Goal: Task Accomplishment & Management: Manage account settings

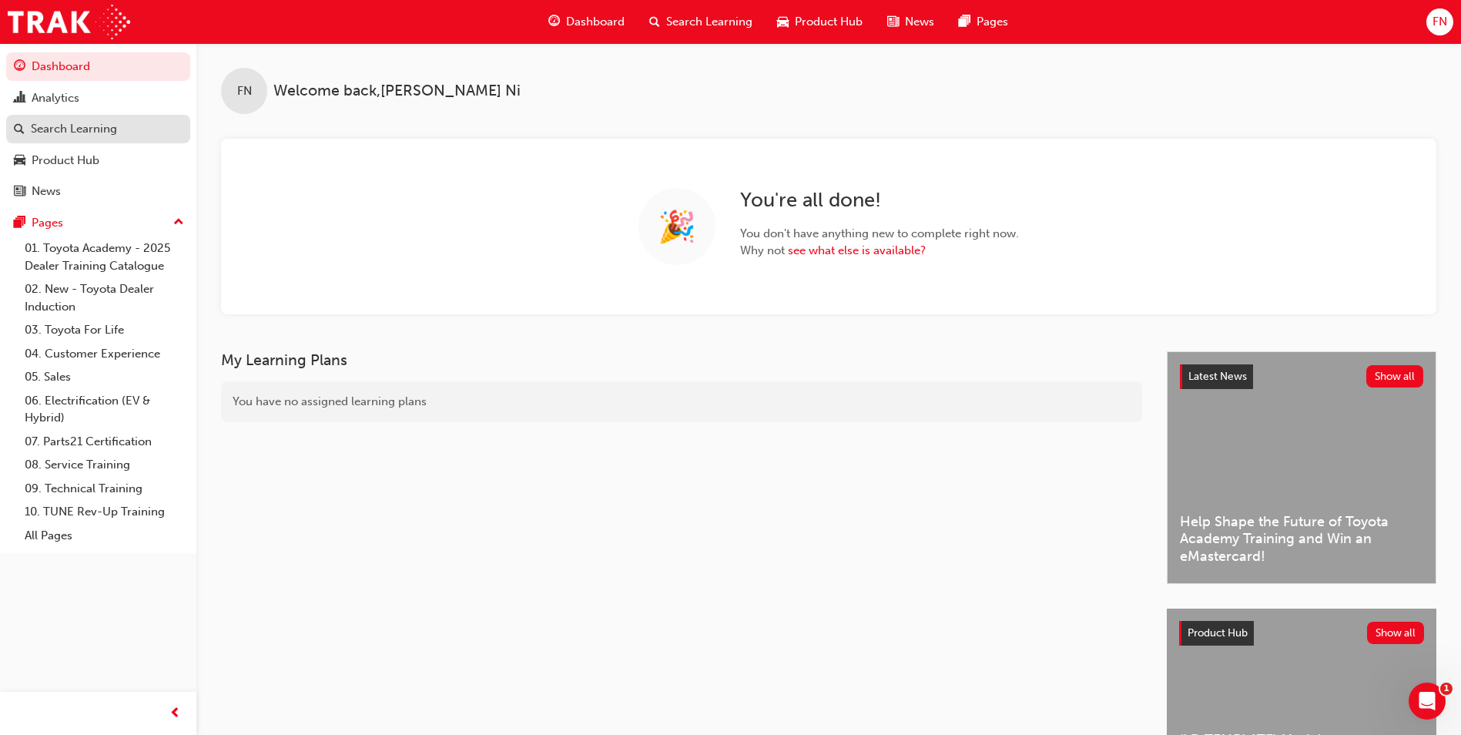
click at [85, 128] on div "Search Learning" at bounding box center [74, 129] width 86 height 18
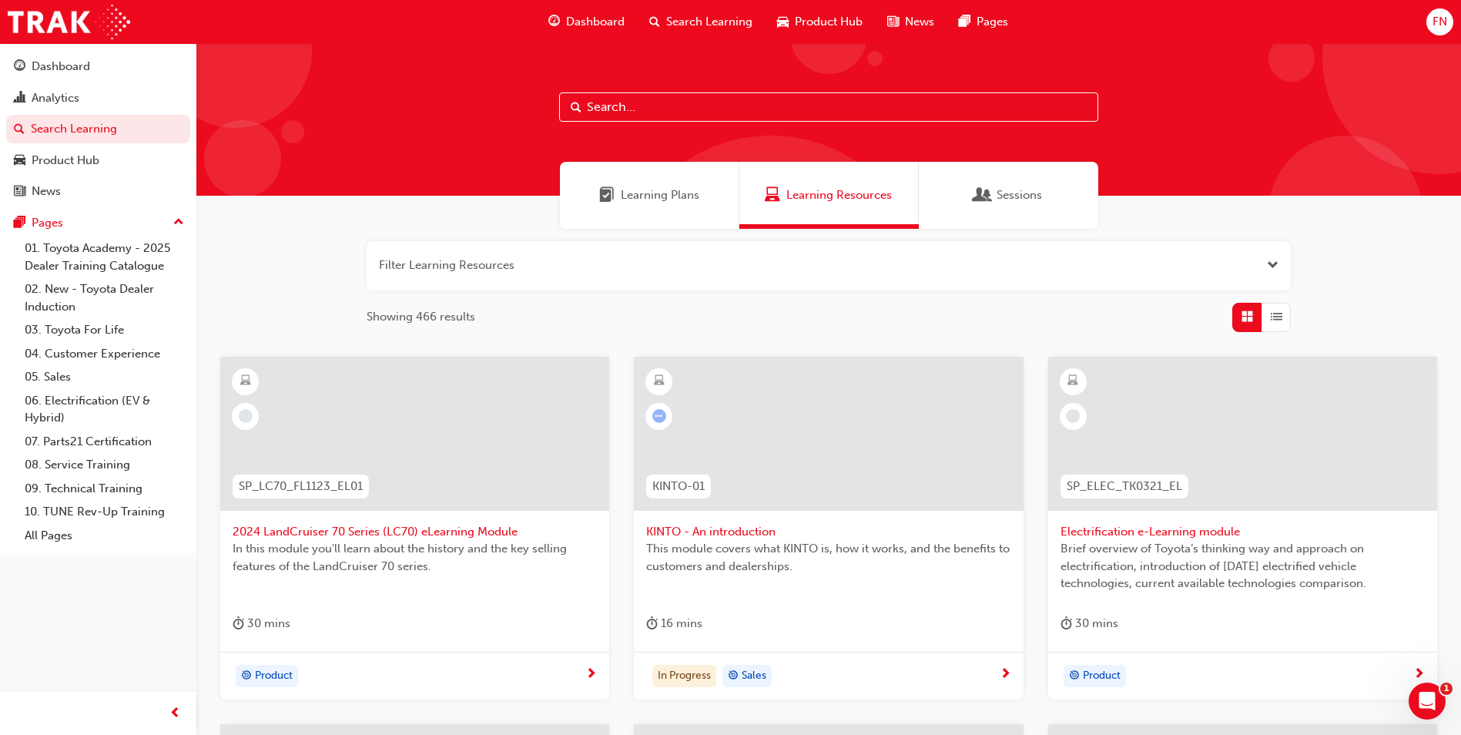
click at [670, 109] on input "text" at bounding box center [828, 106] width 539 height 29
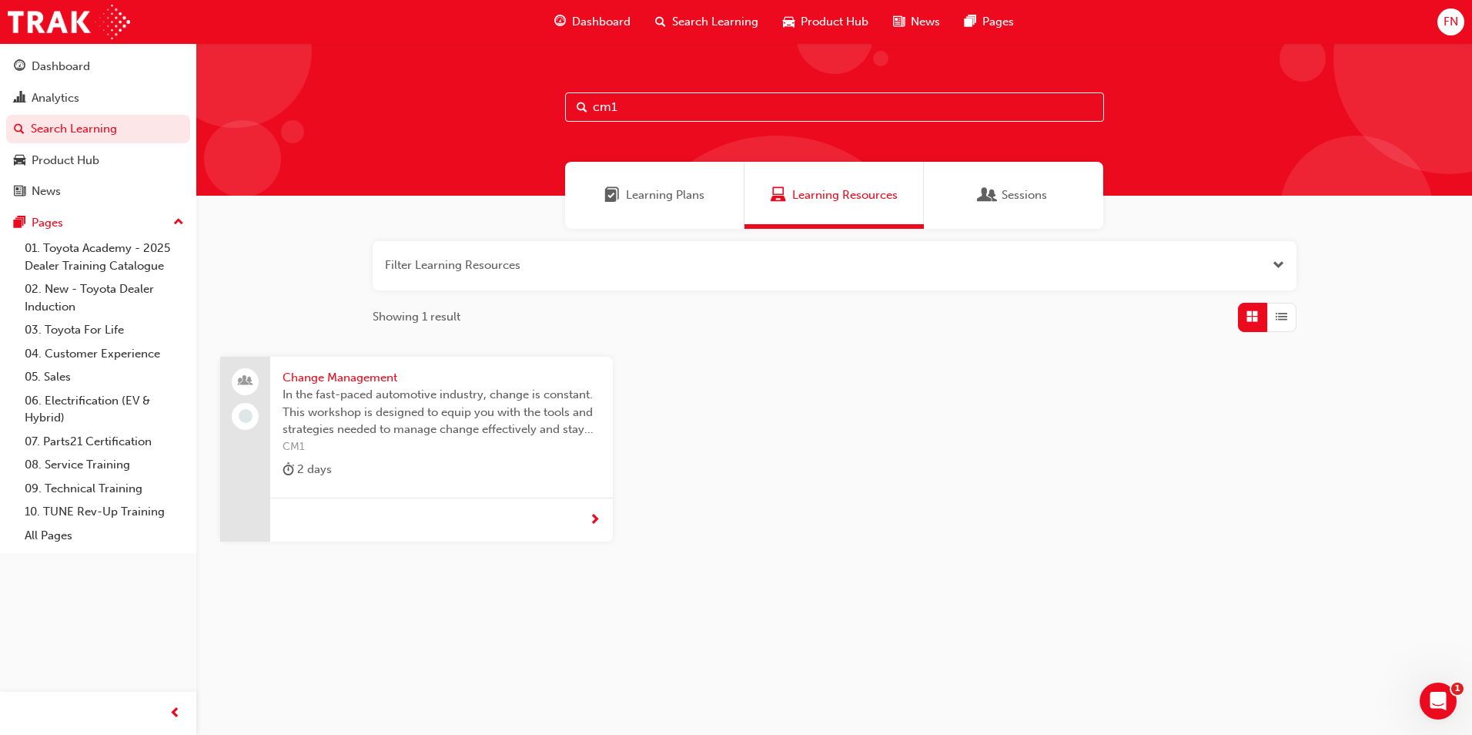
type input "cm1"
click at [439, 412] on span "In the fast-paced automotive industry, change is constant. This workshop is des…" at bounding box center [442, 412] width 318 height 52
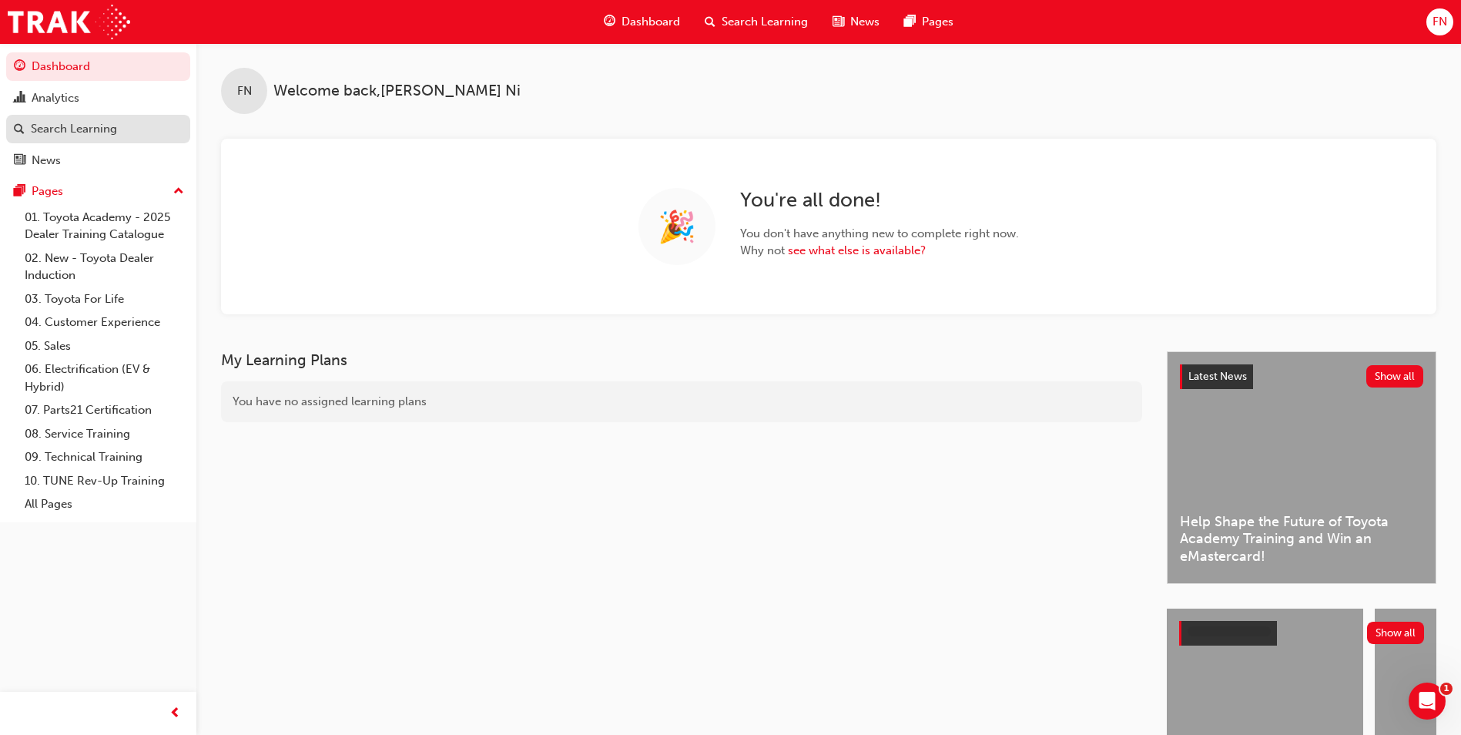
click at [98, 133] on div "Search Learning" at bounding box center [74, 129] width 86 height 18
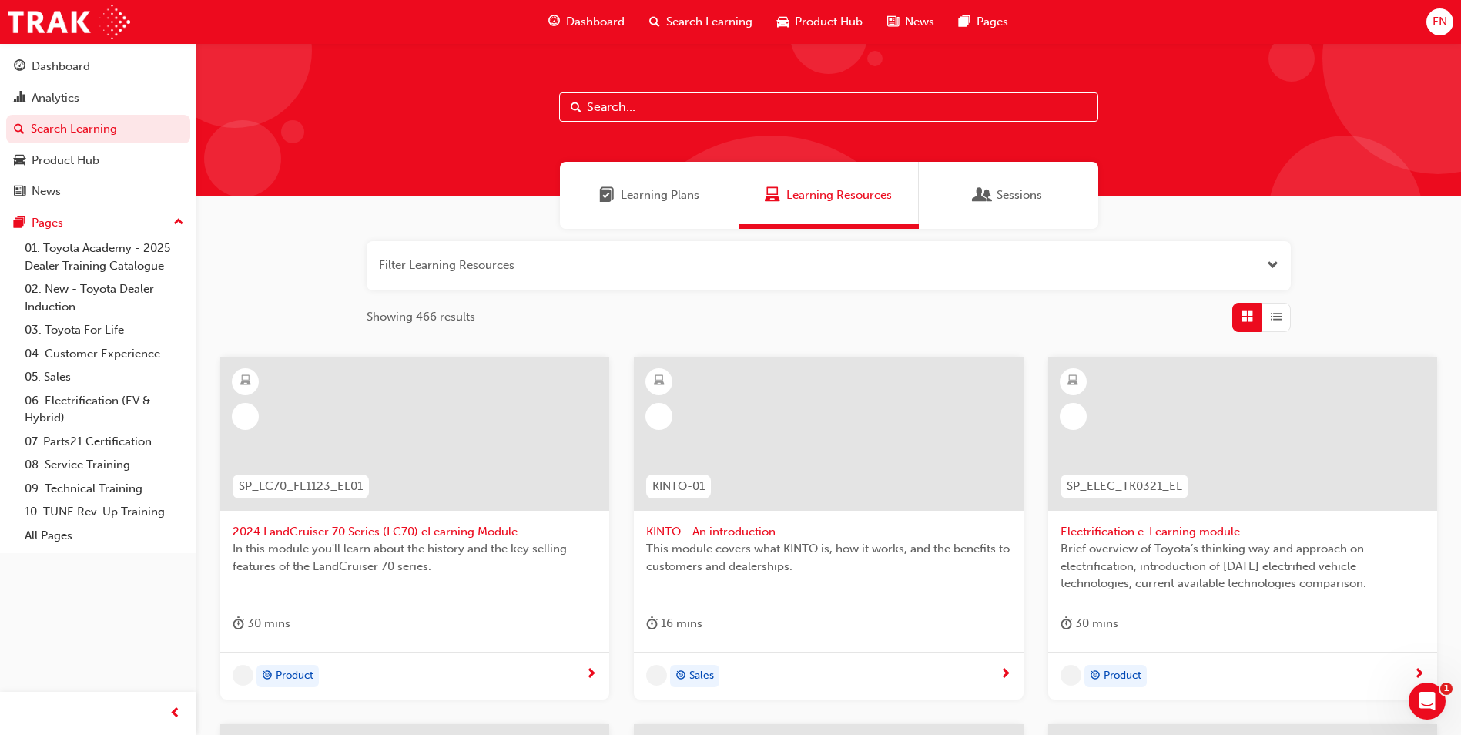
click at [658, 105] on input "text" at bounding box center [828, 106] width 539 height 29
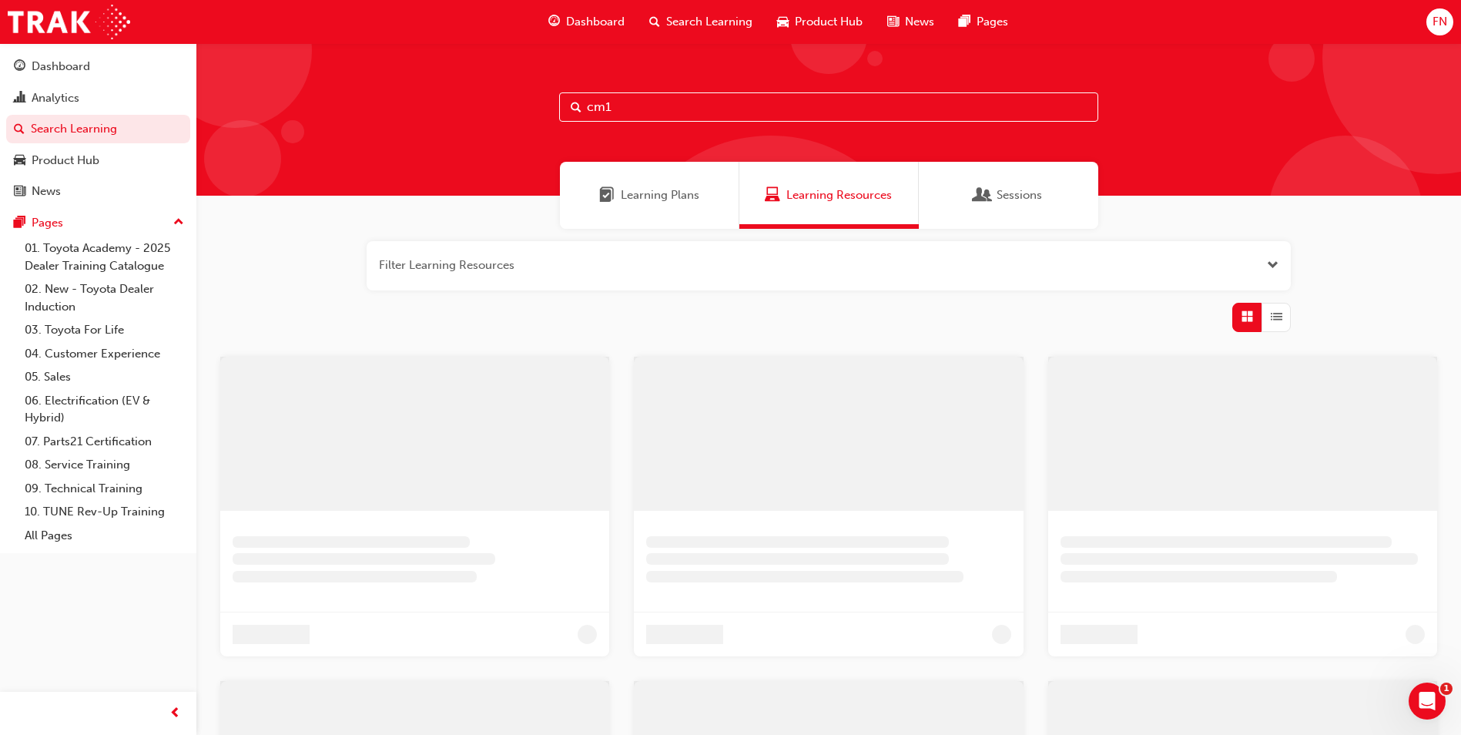
type input "cm1"
click at [470, 424] on div at bounding box center [414, 434] width 389 height 154
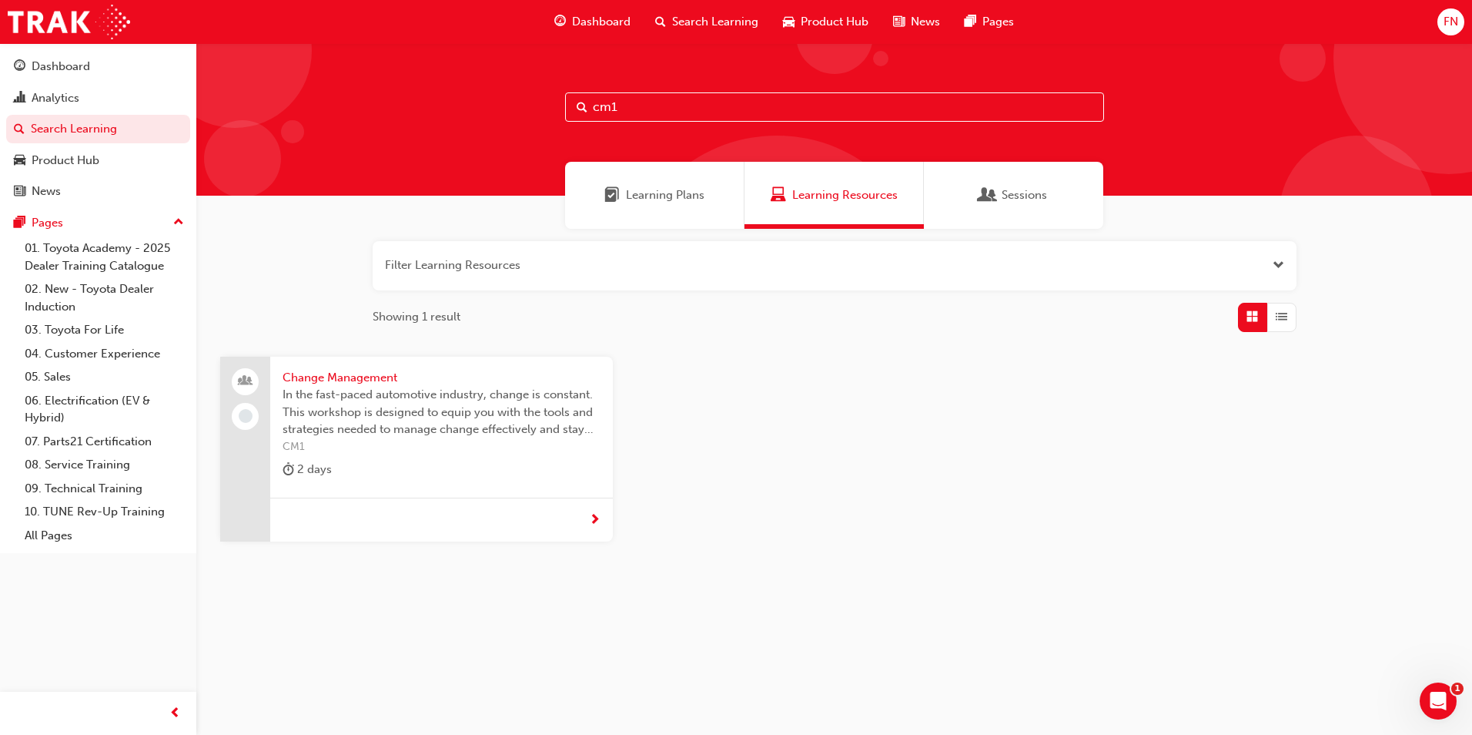
click at [472, 424] on span "In the fast-paced automotive industry, change is constant. This workshop is des…" at bounding box center [442, 412] width 318 height 52
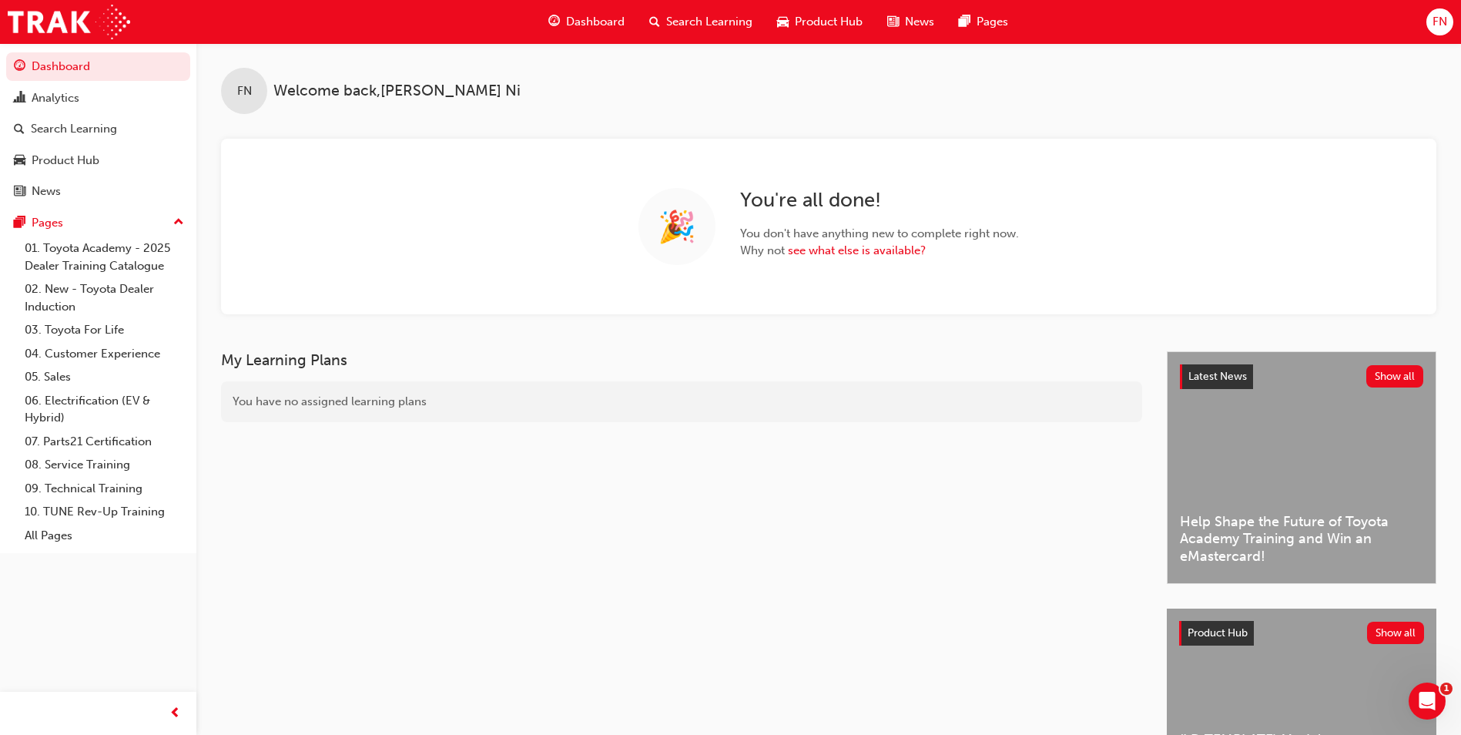
click at [1445, 21] on span "FN" at bounding box center [1439, 22] width 15 height 18
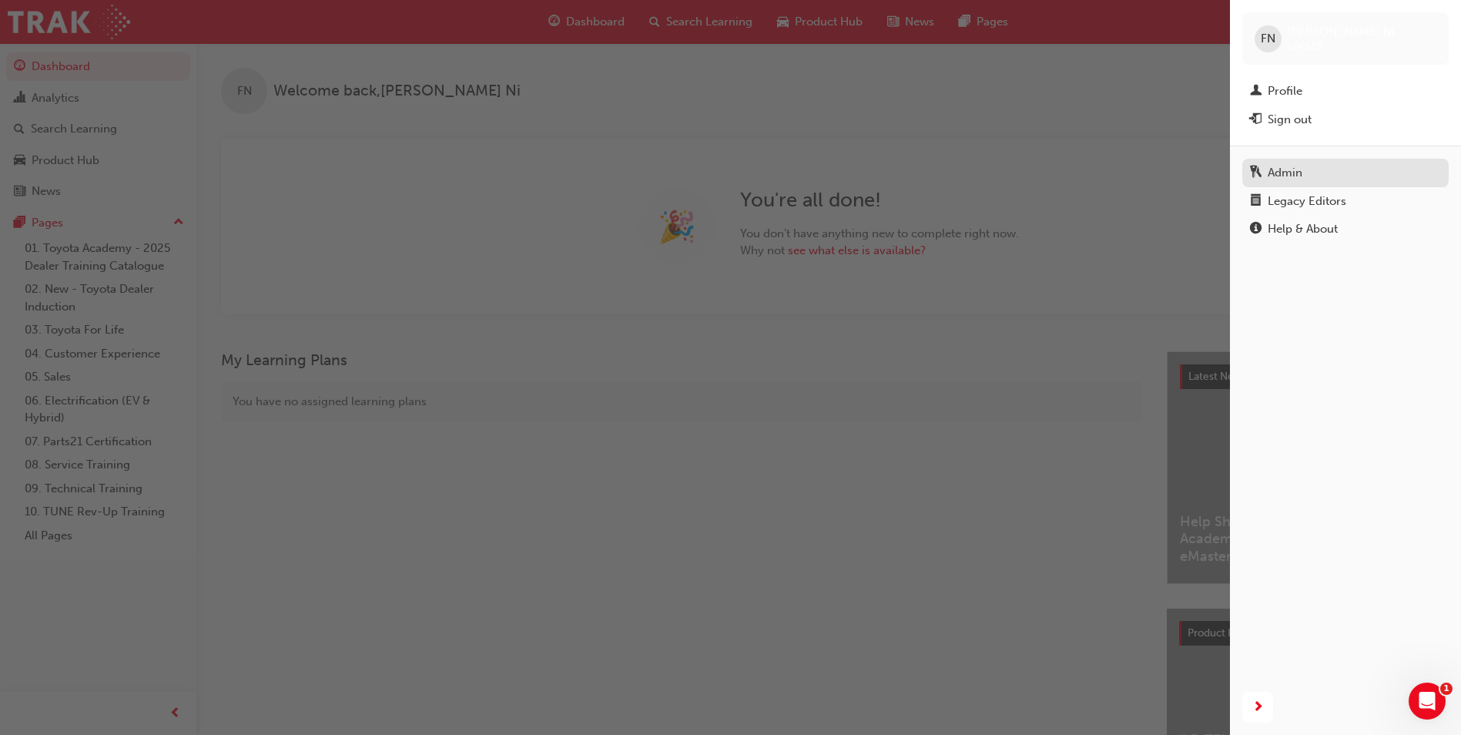
click at [1299, 171] on div "Admin" at bounding box center [1284, 173] width 35 height 18
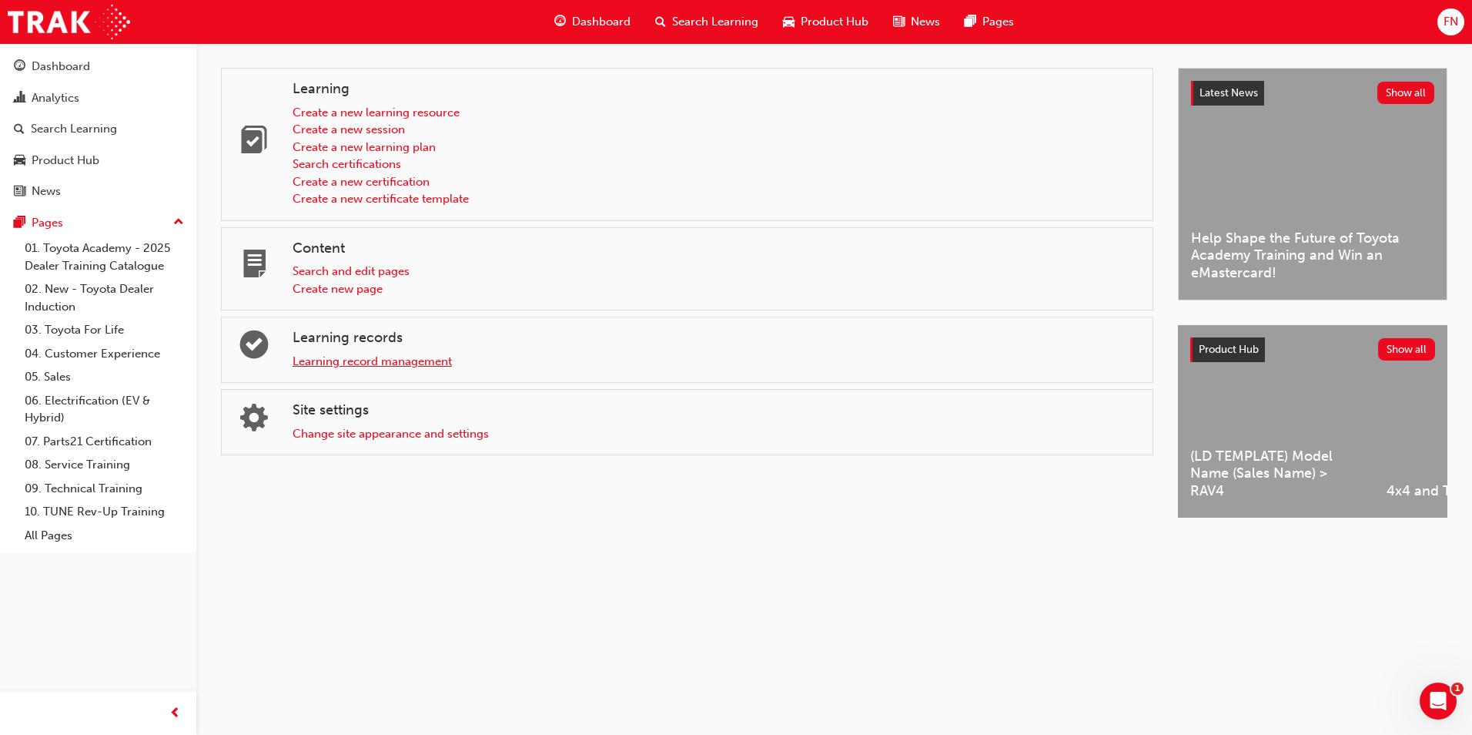
click at [358, 364] on link "Learning record management" at bounding box center [372, 361] width 159 height 14
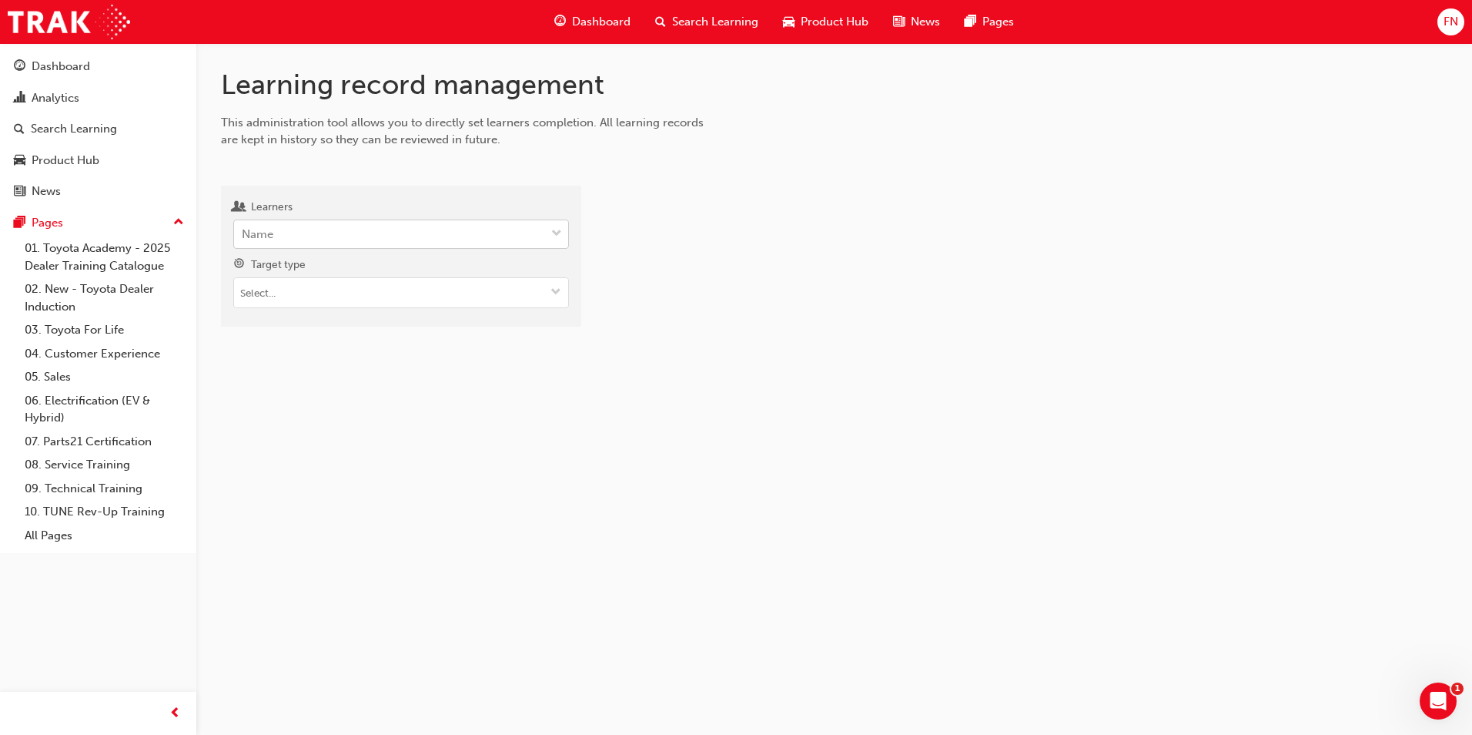
click at [346, 240] on div "Name" at bounding box center [389, 234] width 311 height 27
click at [243, 240] on input "Learners Name" at bounding box center [243, 233] width 2 height 13
paste input "Michael Simpson"
type input "Michael Simpson"
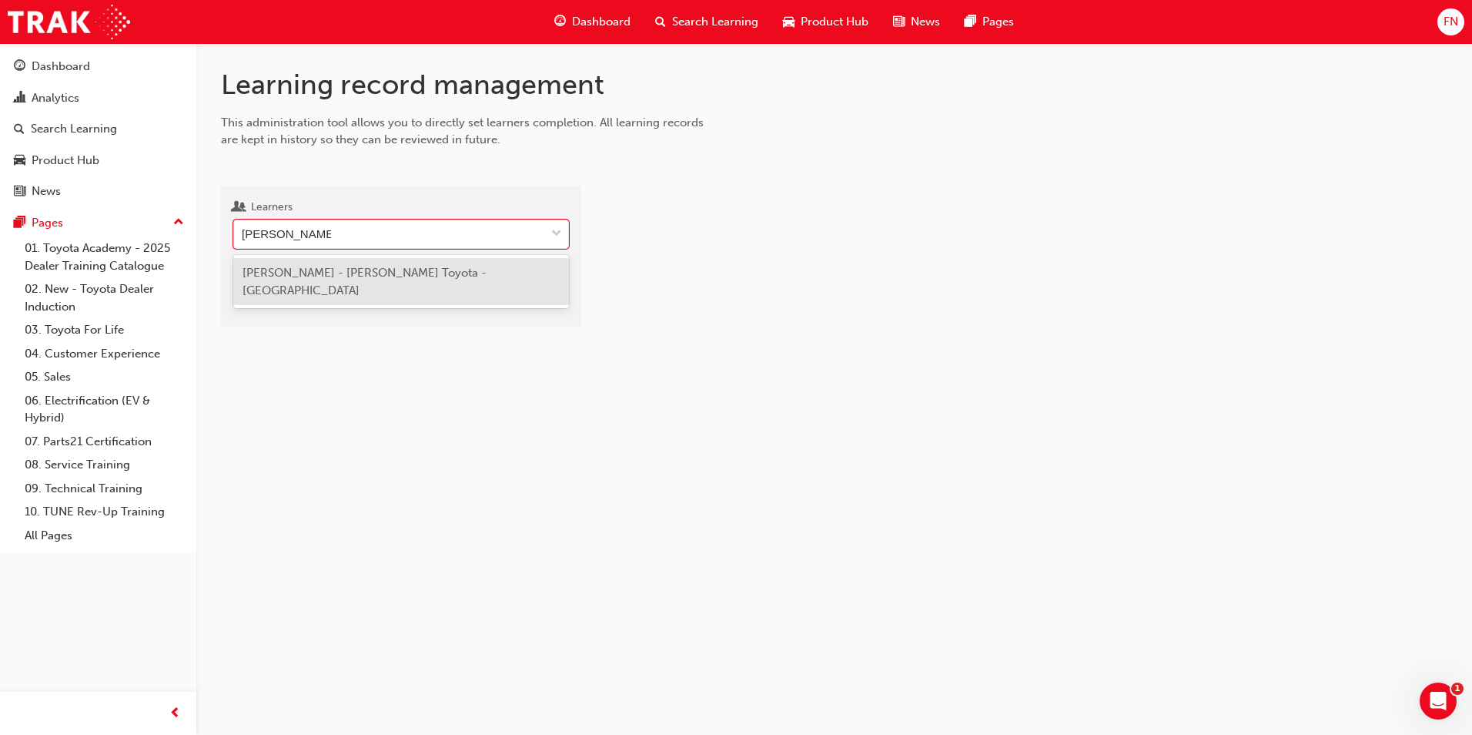
click at [357, 274] on span "Michael Simpson - Peter Kittle Toyota - PORT LINCOLN" at bounding box center [365, 282] width 244 height 32
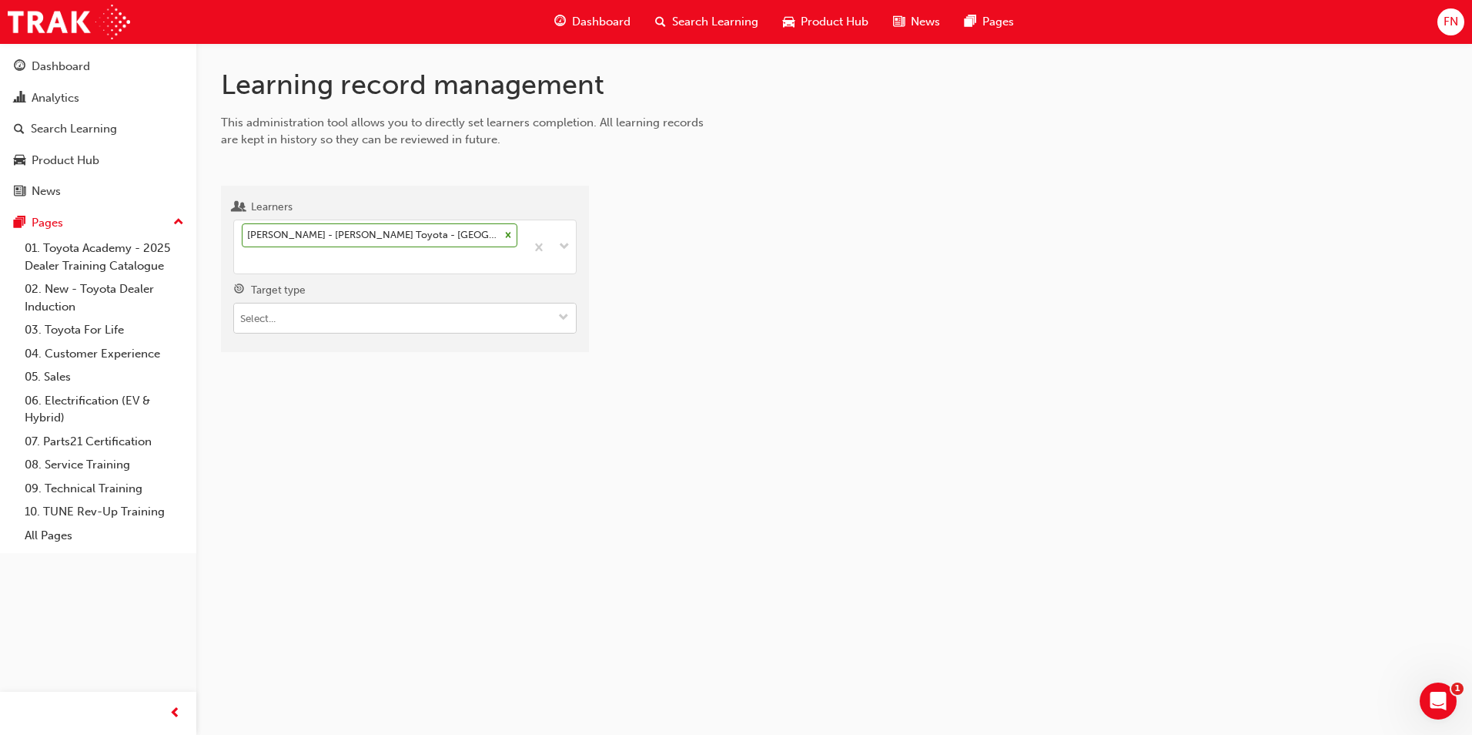
click at [339, 314] on input "Target type" at bounding box center [405, 317] width 342 height 29
click at [318, 353] on li "Learning resource - eLearning module" at bounding box center [404, 347] width 343 height 29
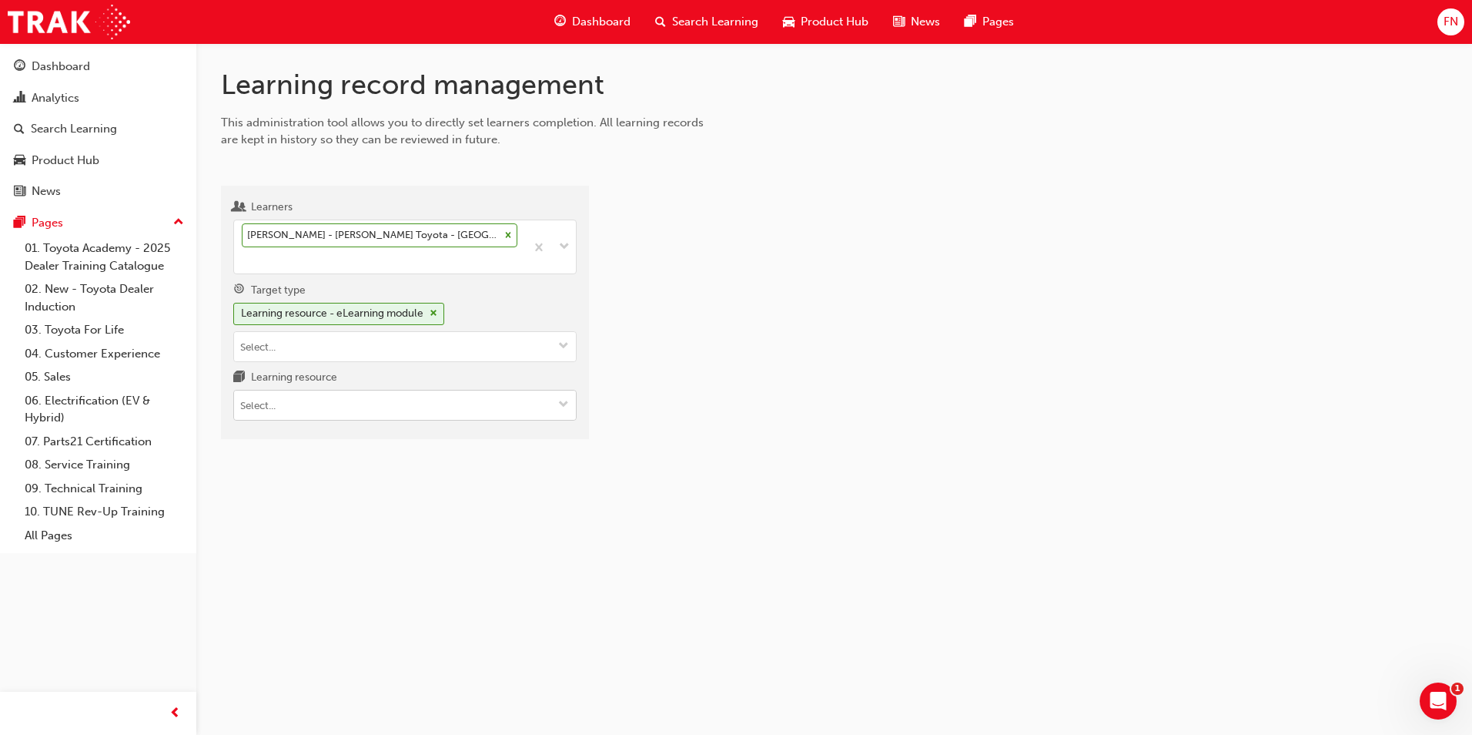
click at [326, 403] on input "Learning resource" at bounding box center [405, 404] width 342 height 29
type input "acl"
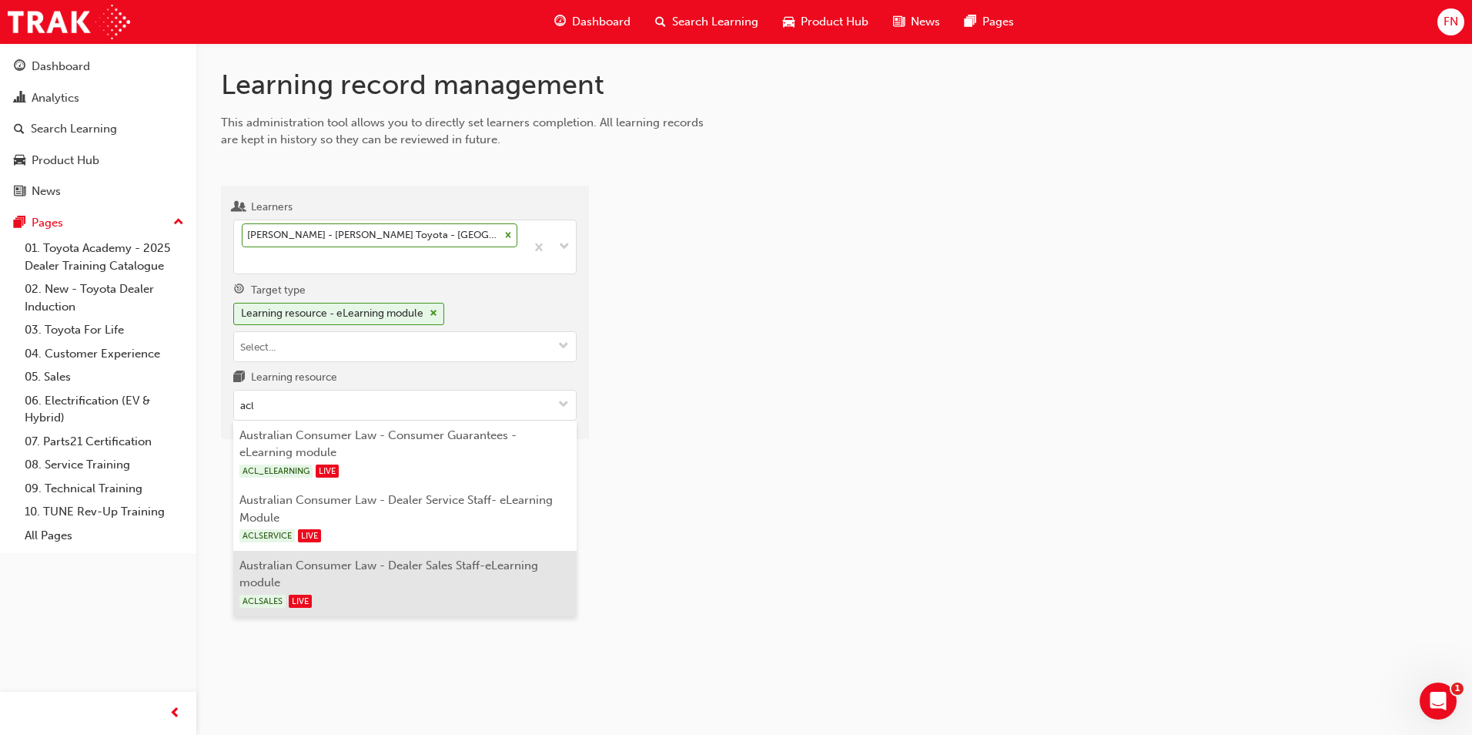
click at [381, 573] on li "Australian Consumer Law - Dealer Sales Staff-eLearning module ACLSALES LIVE" at bounding box center [404, 583] width 343 height 65
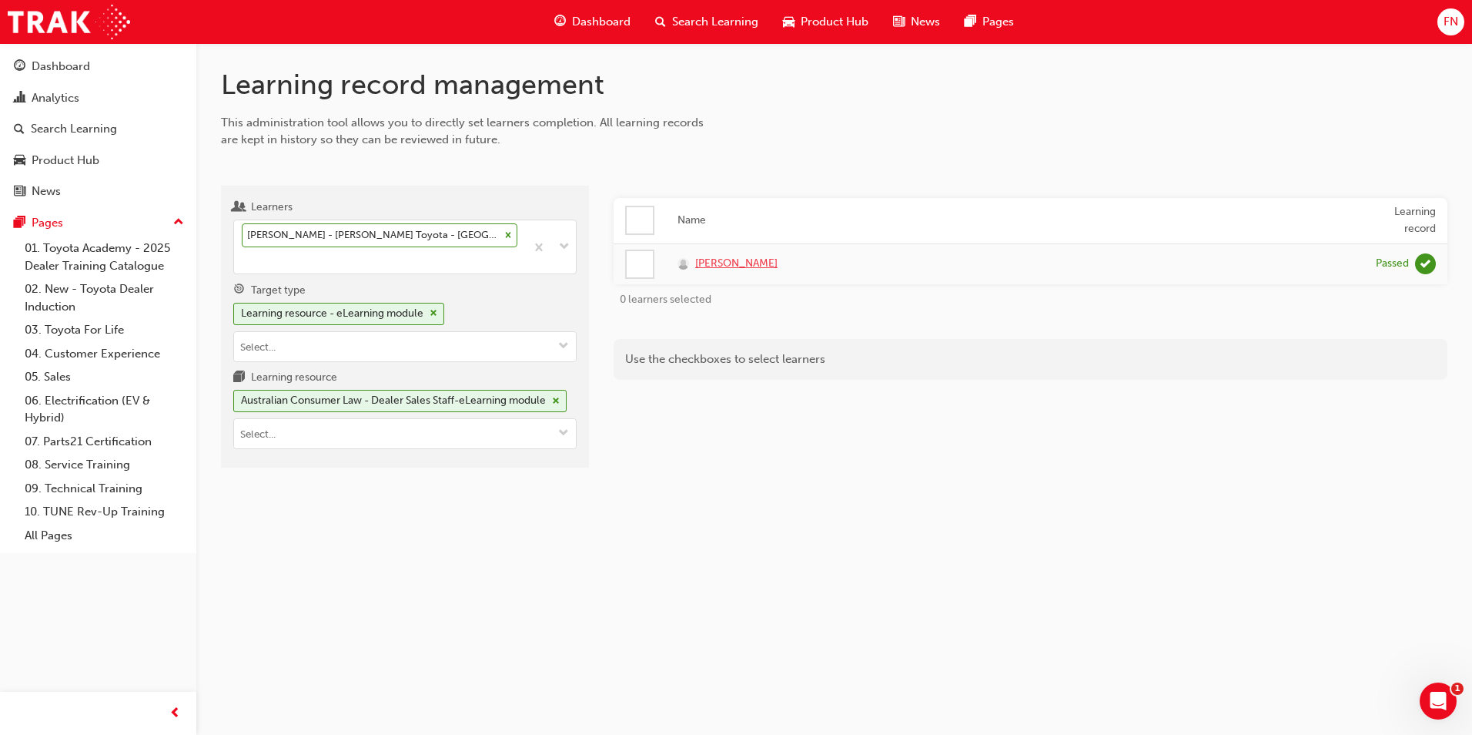
click at [748, 259] on span "Michael Simpson" at bounding box center [736, 264] width 82 height 18
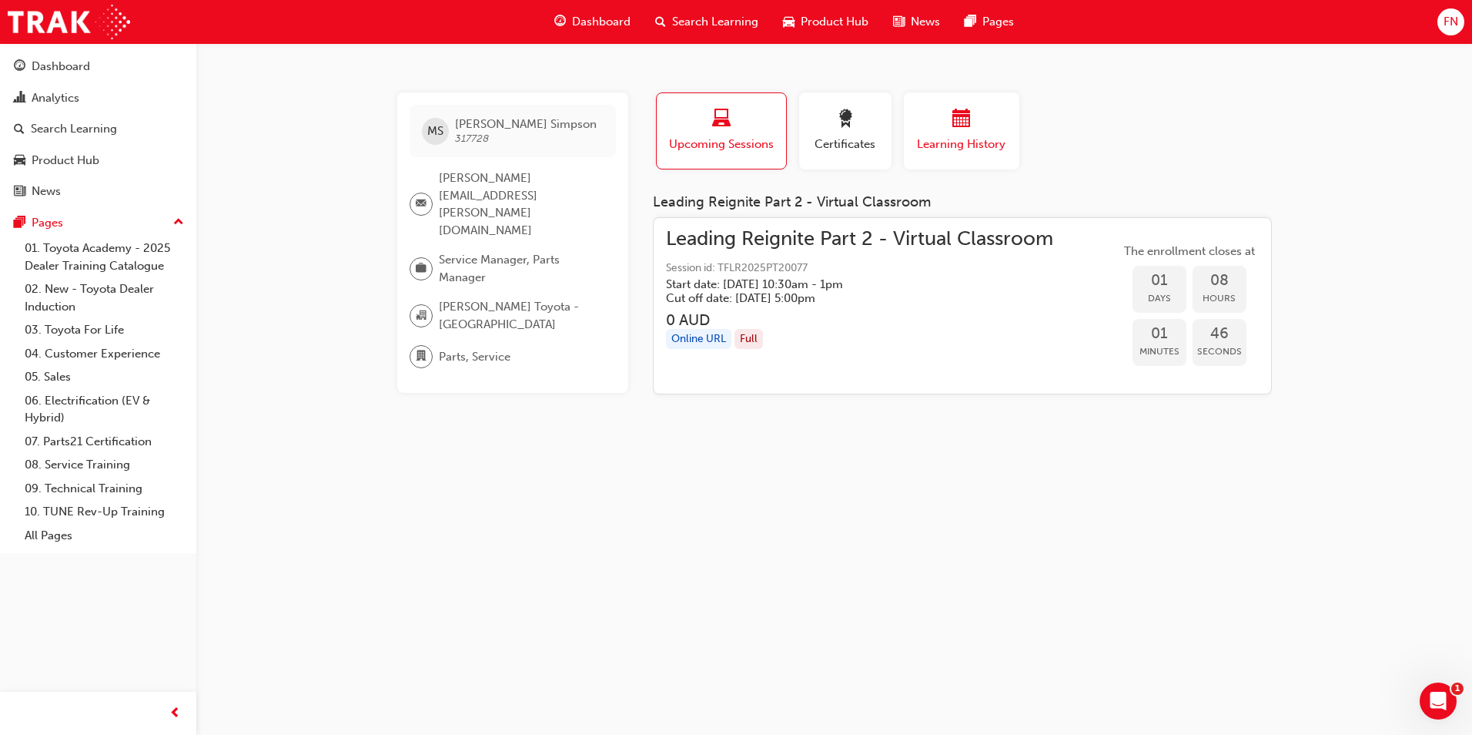
click at [929, 142] on span "Learning History" at bounding box center [962, 145] width 92 height 18
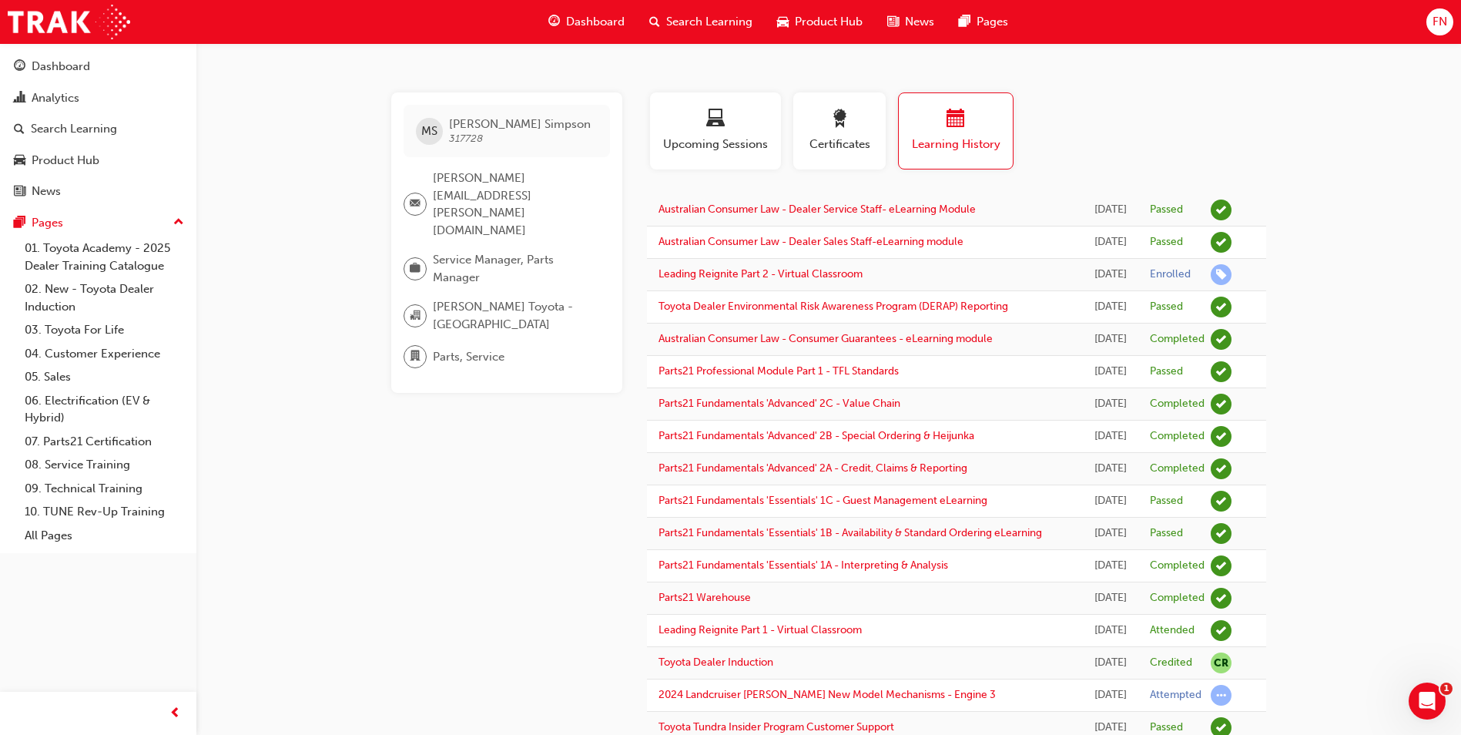
click at [1434, 24] on span "FN" at bounding box center [1439, 22] width 15 height 18
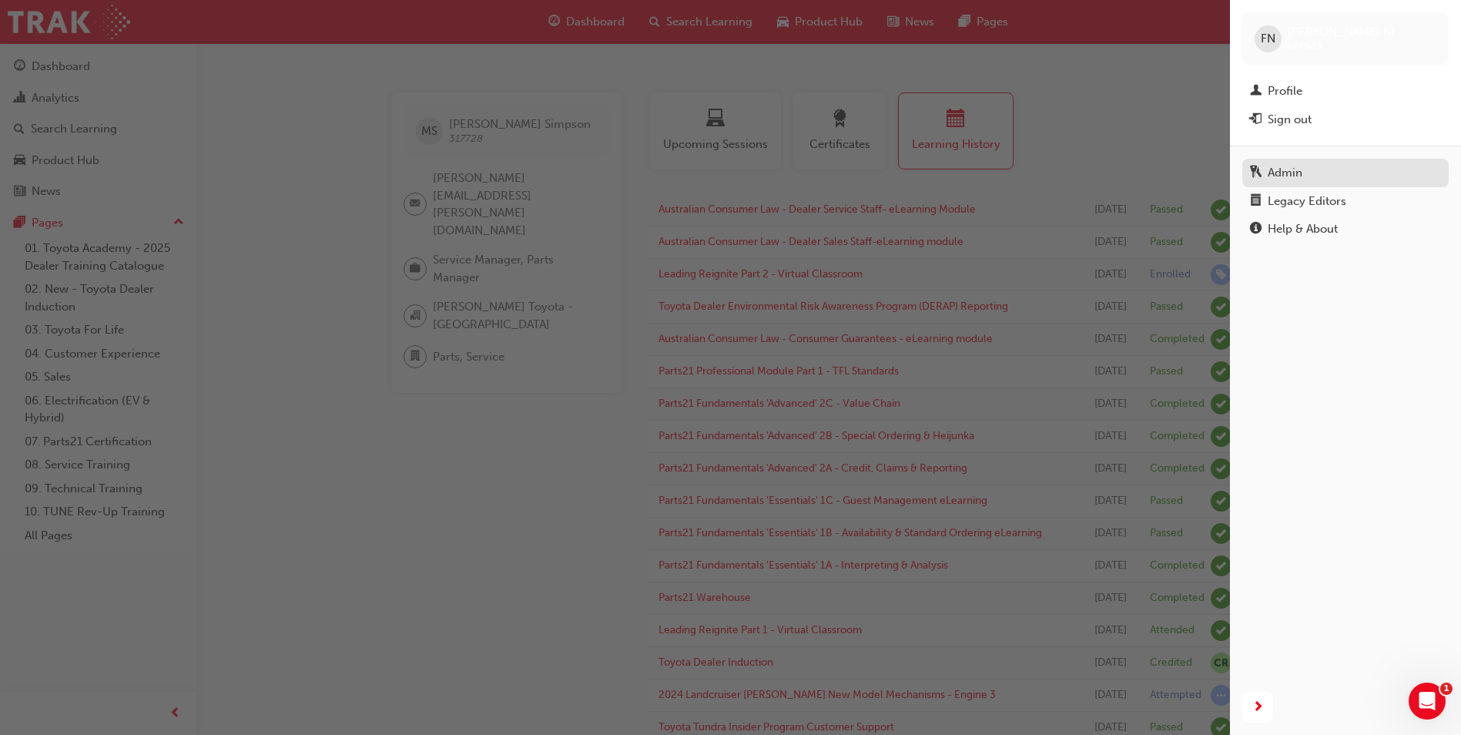
click at [1287, 166] on div "Admin" at bounding box center [1284, 173] width 35 height 18
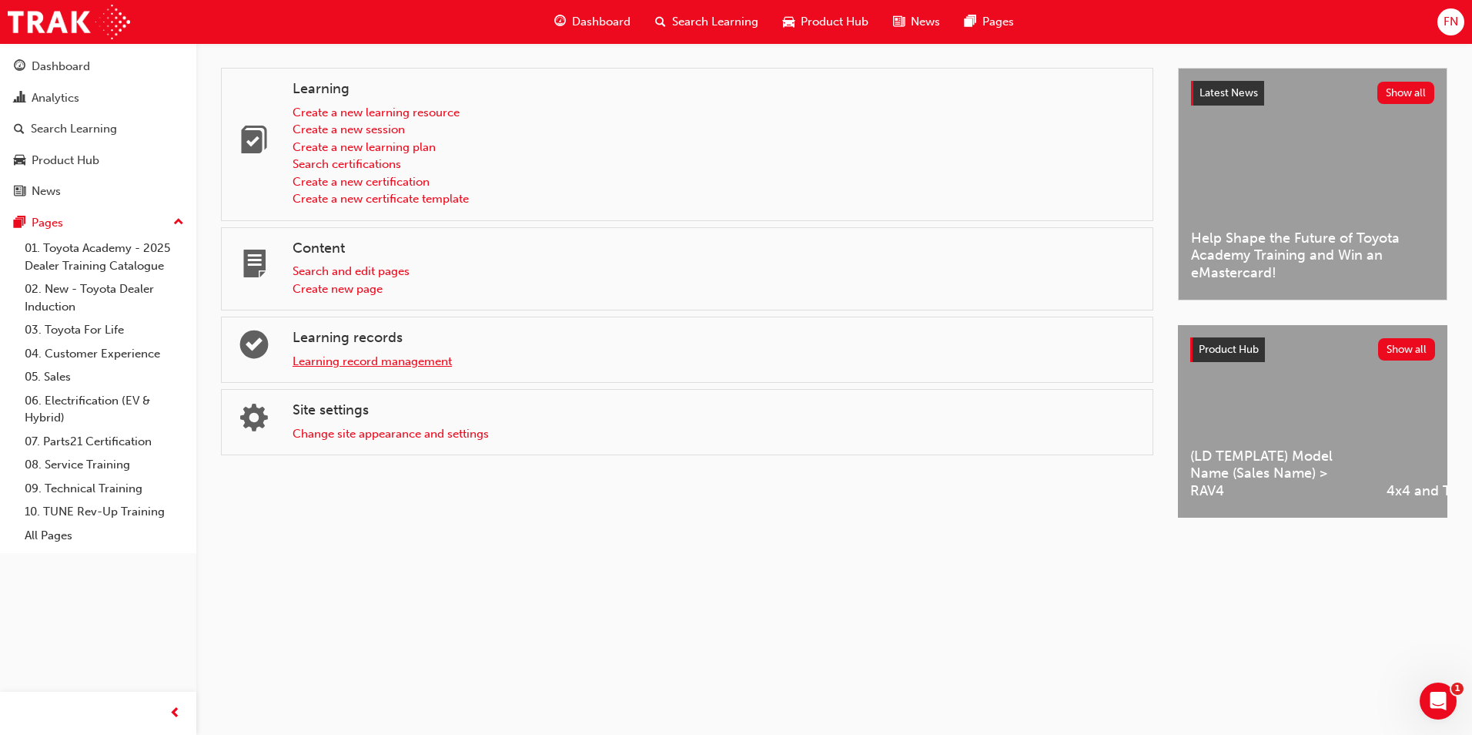
click at [347, 360] on link "Learning record management" at bounding box center [372, 361] width 159 height 14
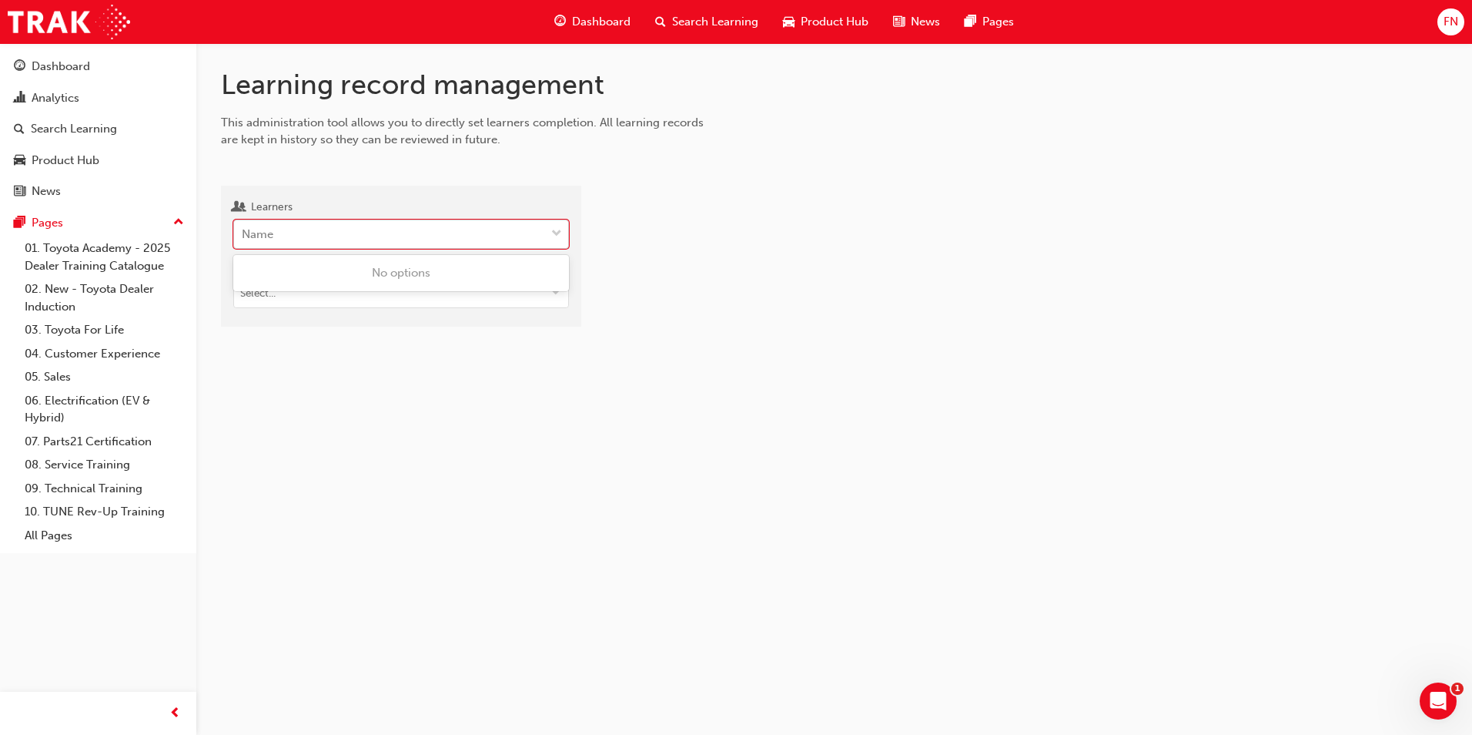
click at [316, 222] on div "Name" at bounding box center [389, 234] width 311 height 27
click at [243, 227] on input "Learners 0 results available. Use Up and Down to choose options, press Enter to…" at bounding box center [243, 233] width 2 height 13
paste input "Heidi Samuel"
type input "Heidi Samuel"
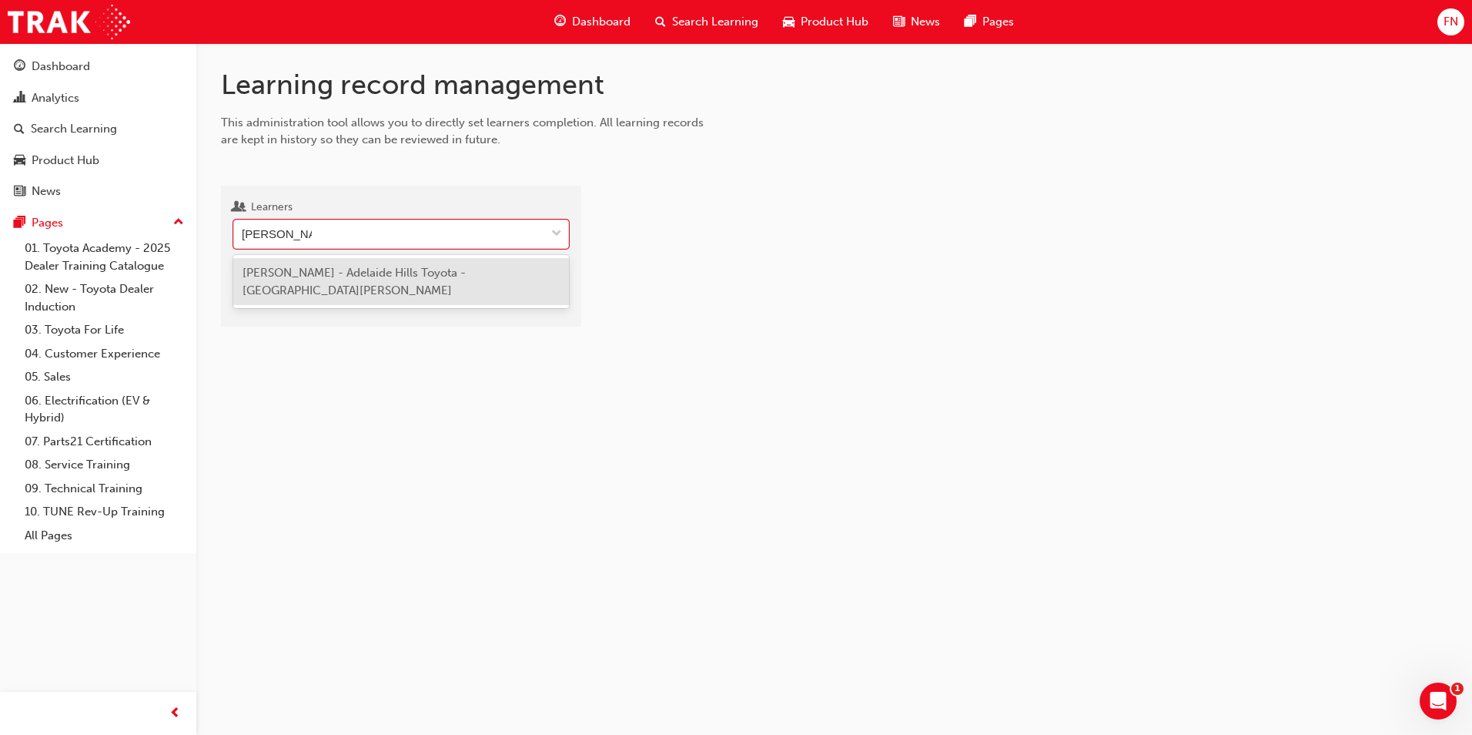
click at [321, 271] on span "Heidi Samuel - Adelaide Hills Toyota - MOUNT BARKER" at bounding box center [354, 282] width 223 height 32
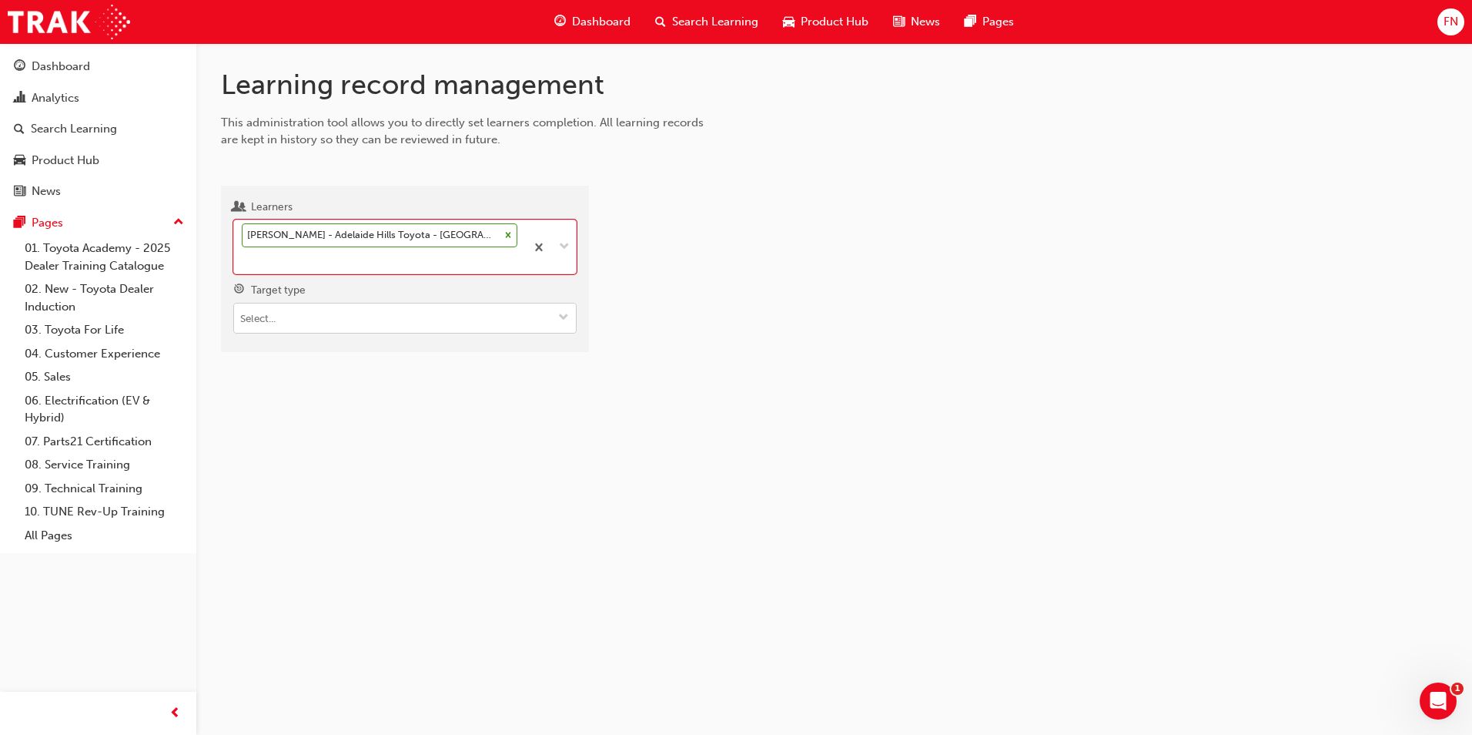
click at [296, 313] on input "Target type" at bounding box center [405, 317] width 342 height 29
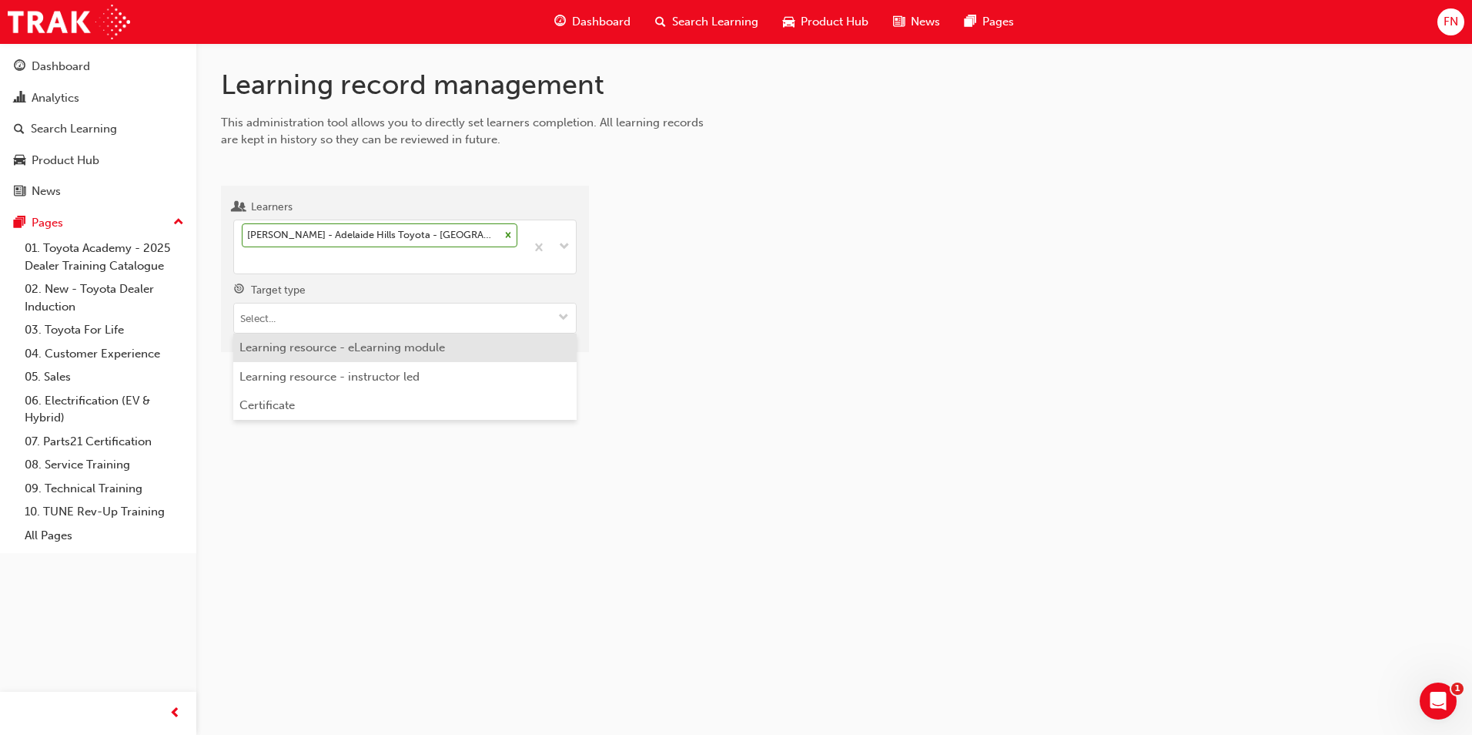
click at [311, 355] on li "Learning resource - eLearning module" at bounding box center [404, 347] width 343 height 29
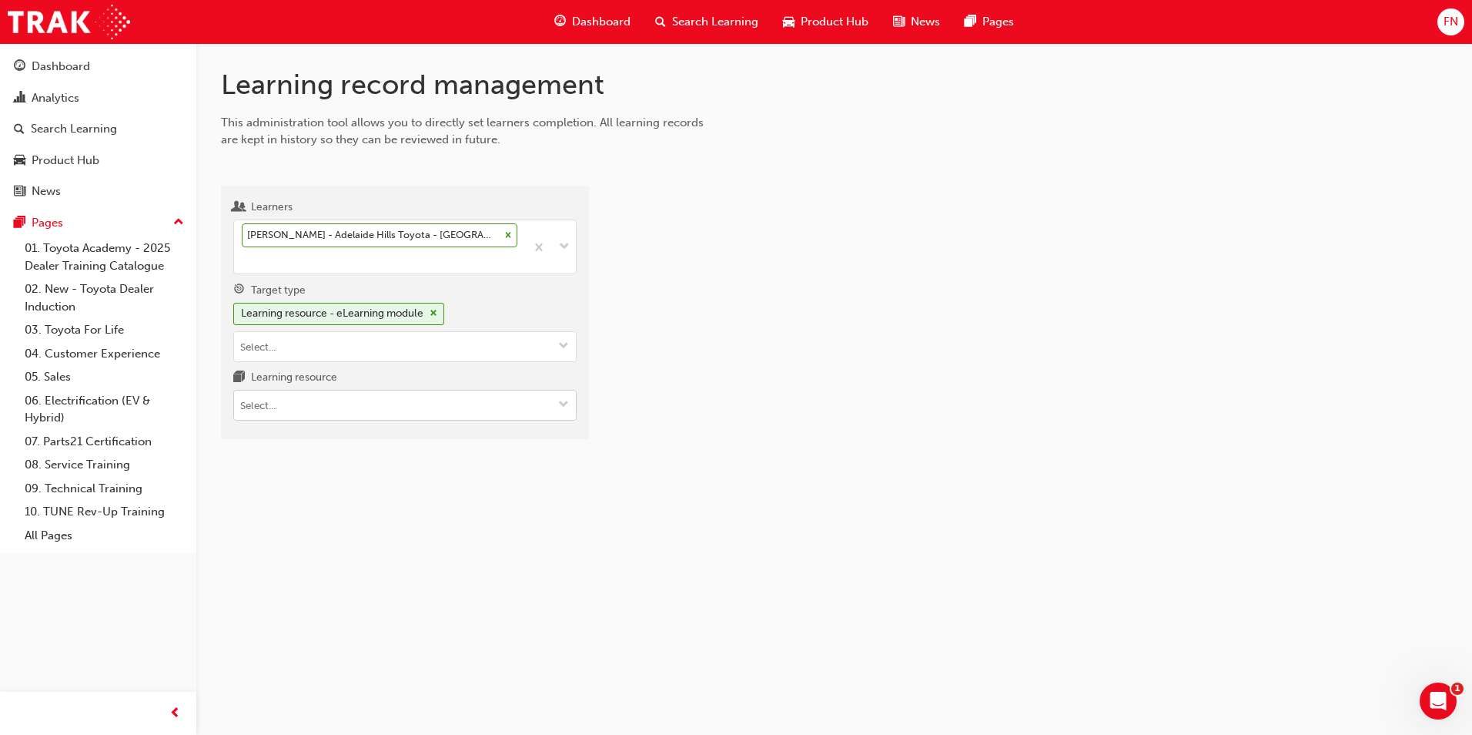
click at [281, 407] on input "Learning resource" at bounding box center [405, 404] width 342 height 29
type input "acl"
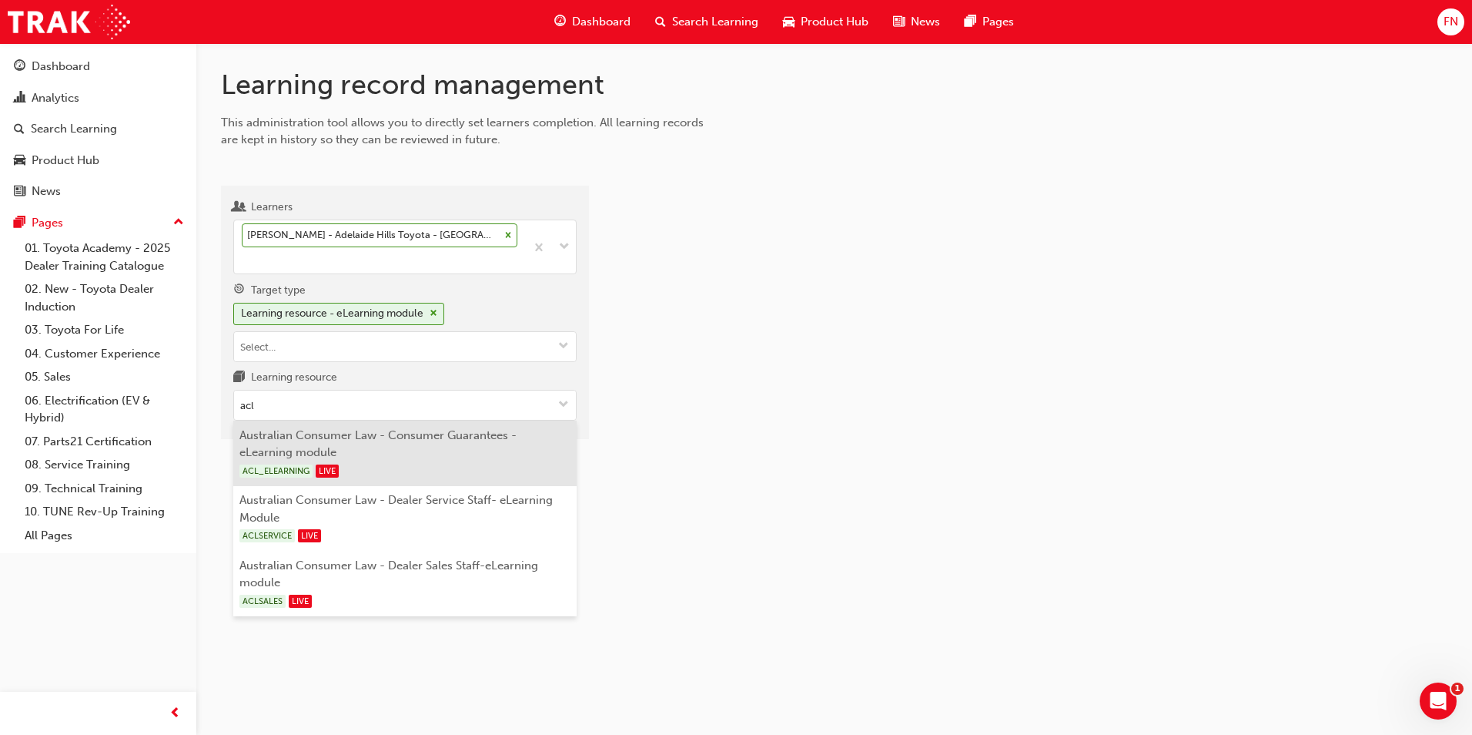
click at [388, 454] on li "Australian Consumer Law - Consumer Guarantees - eLearning module ACL_ELEARNING …" at bounding box center [404, 452] width 343 height 65
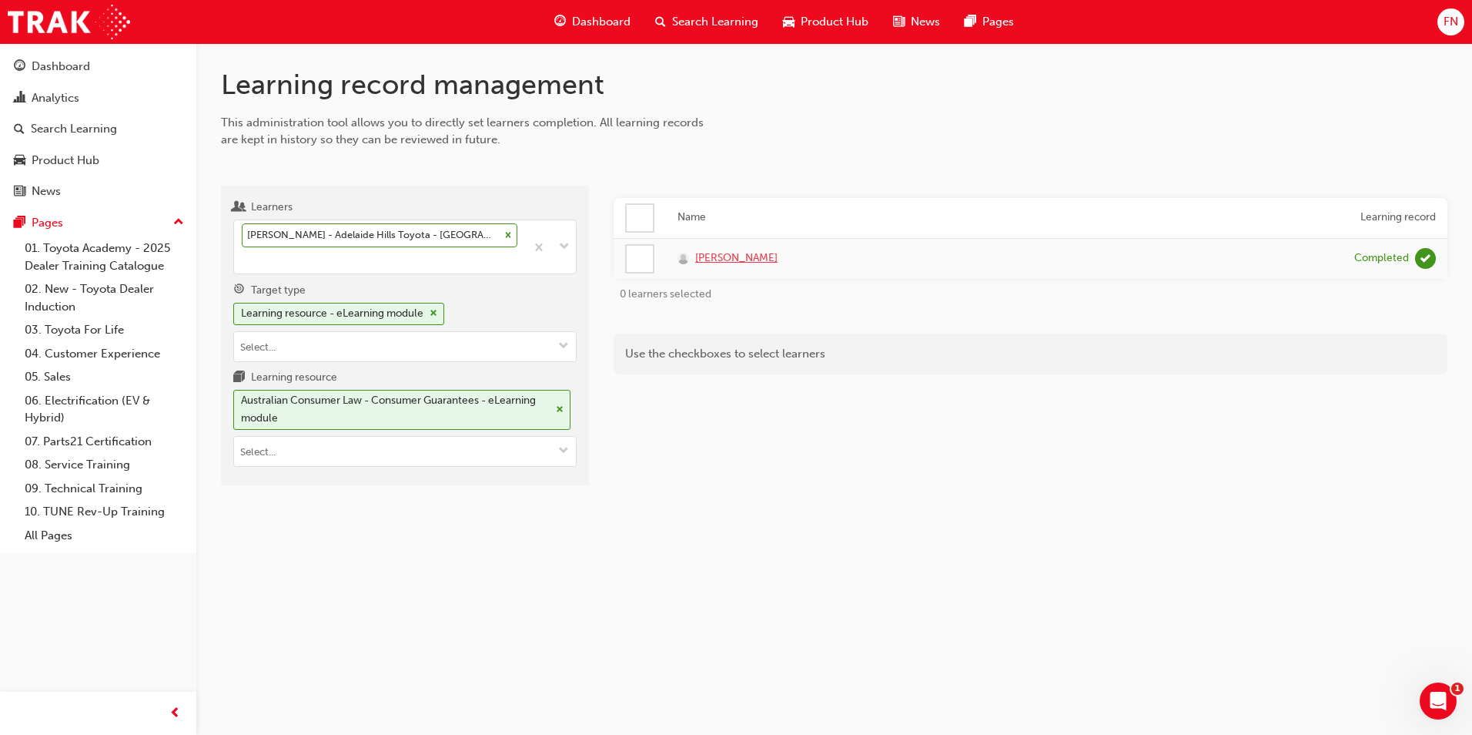
click at [732, 259] on span "Heidi Samuel" at bounding box center [736, 258] width 82 height 18
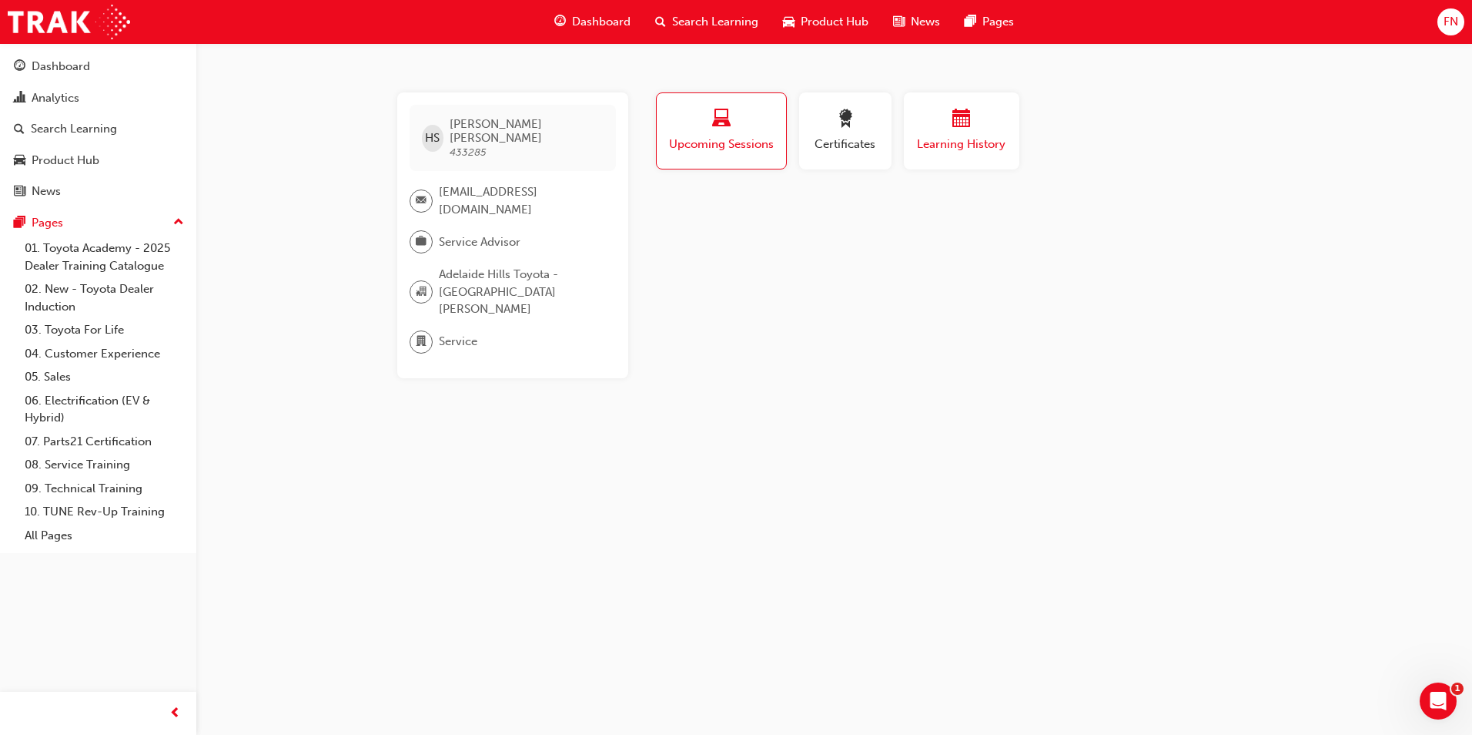
click at [951, 145] on span "Learning History" at bounding box center [962, 145] width 92 height 18
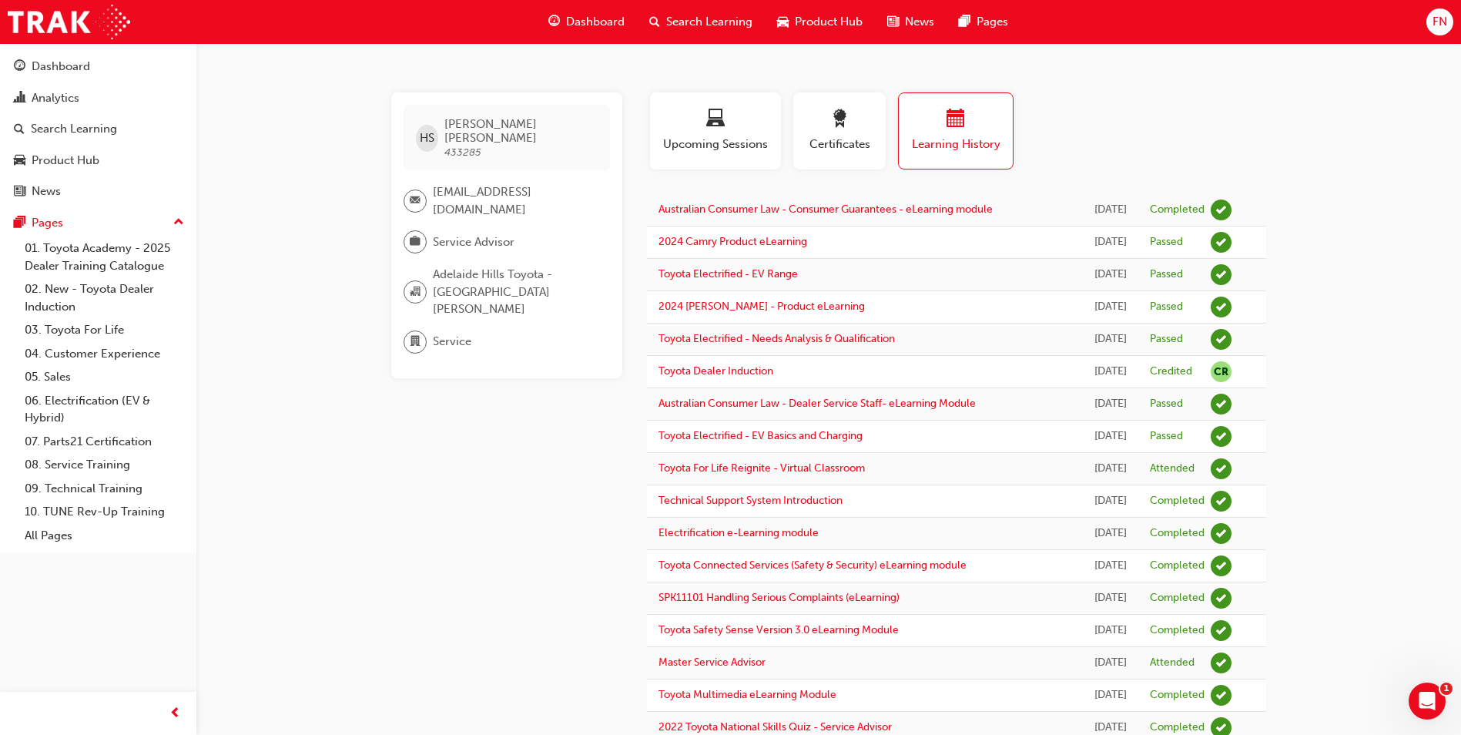
click at [1437, 18] on span "FN" at bounding box center [1439, 22] width 15 height 18
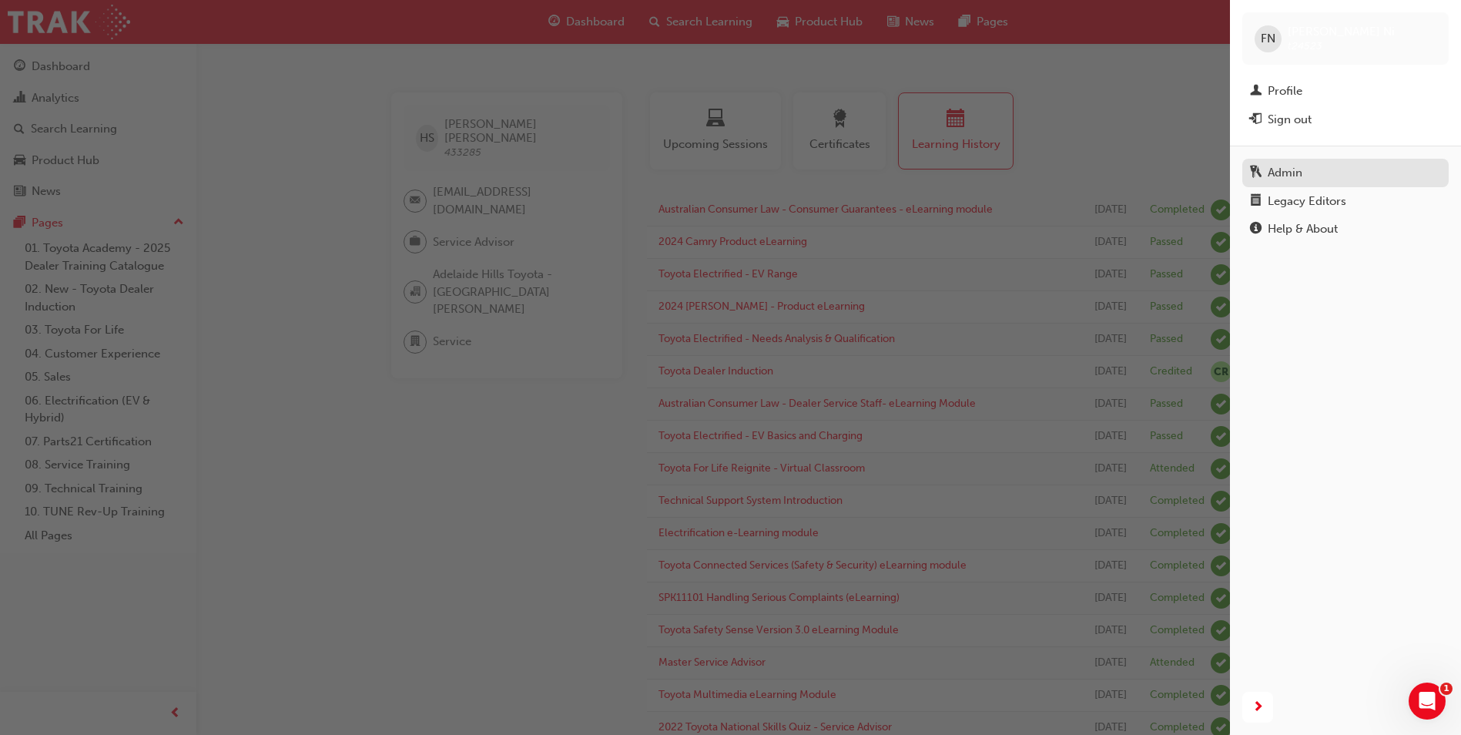
click at [1281, 162] on link "Admin" at bounding box center [1345, 173] width 206 height 28
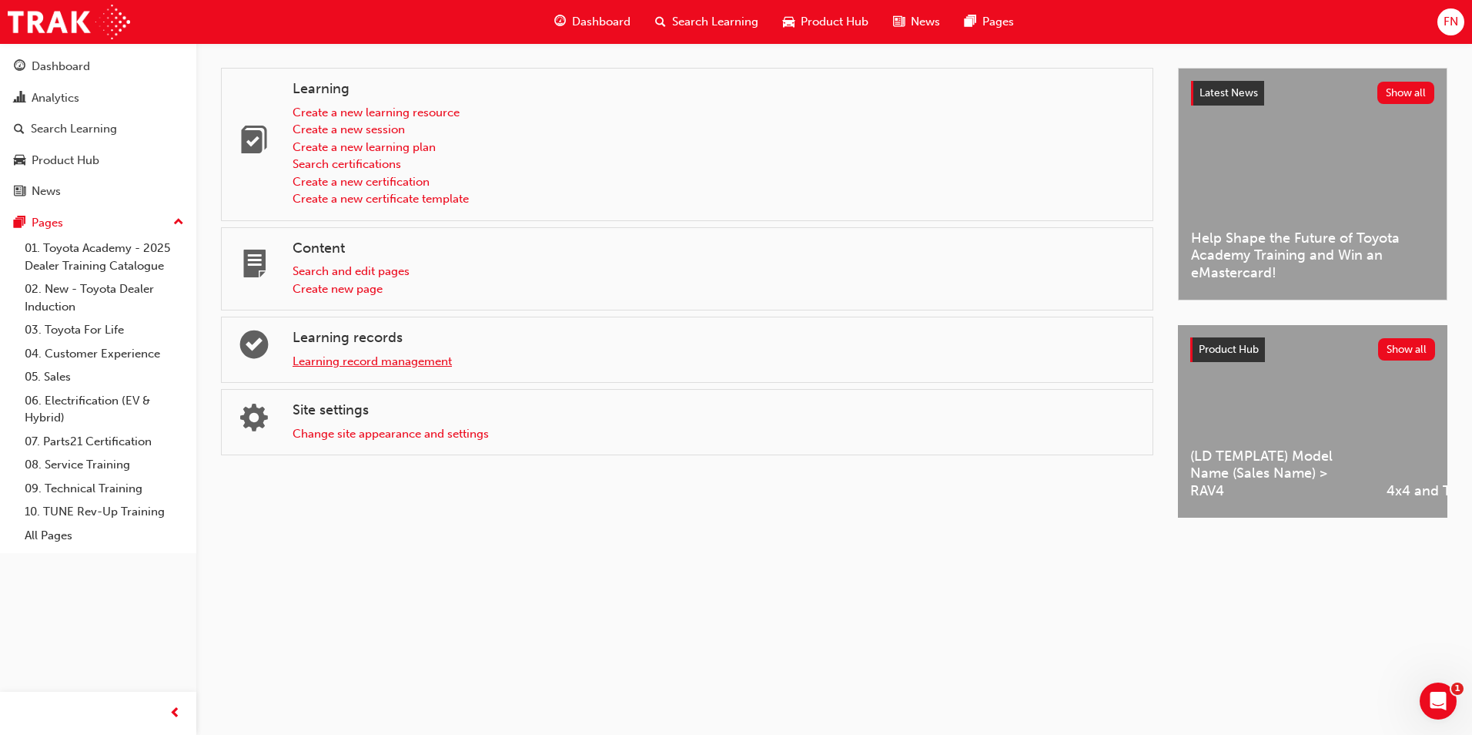
click at [329, 358] on link "Learning record management" at bounding box center [372, 361] width 159 height 14
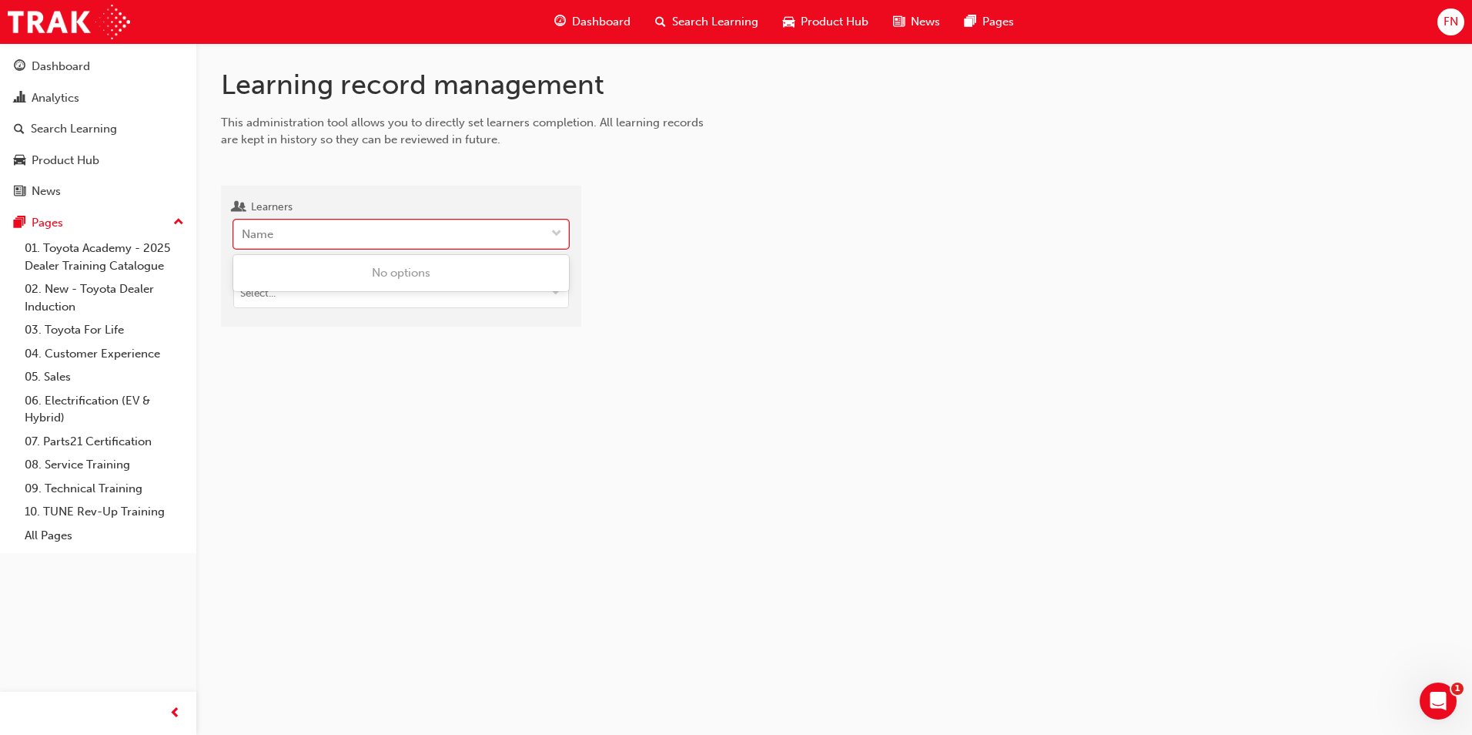
click at [325, 226] on div "Name" at bounding box center [389, 234] width 311 height 27
click at [243, 227] on input "Learners 0 results available. Use Up and Down to choose options, press Enter to…" at bounding box center [243, 233] width 2 height 13
paste input "Jarrah Waites"
type input "Jarrah Waites"
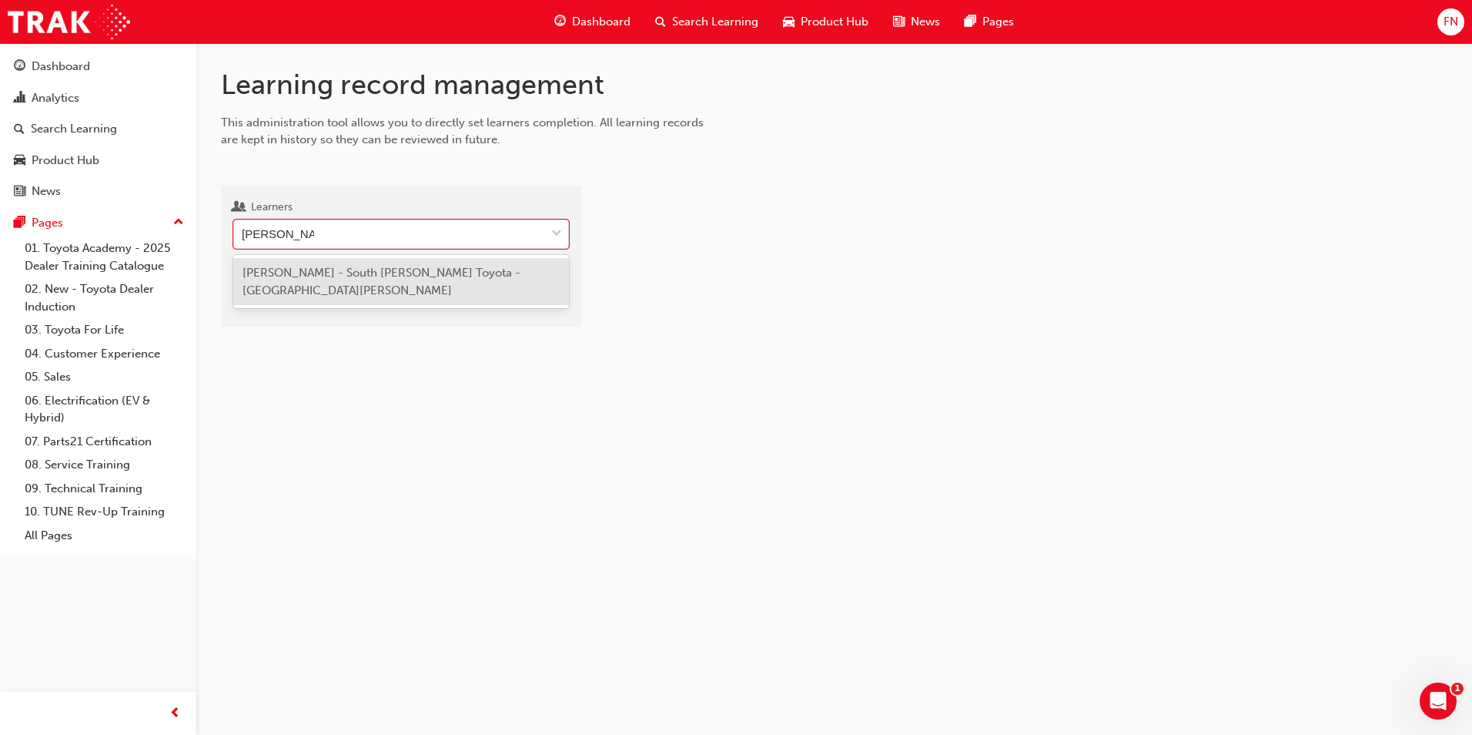
click at [301, 273] on span "Jarrah Waites - South Morang Toyota - SOUTH MORANG" at bounding box center [382, 282] width 278 height 32
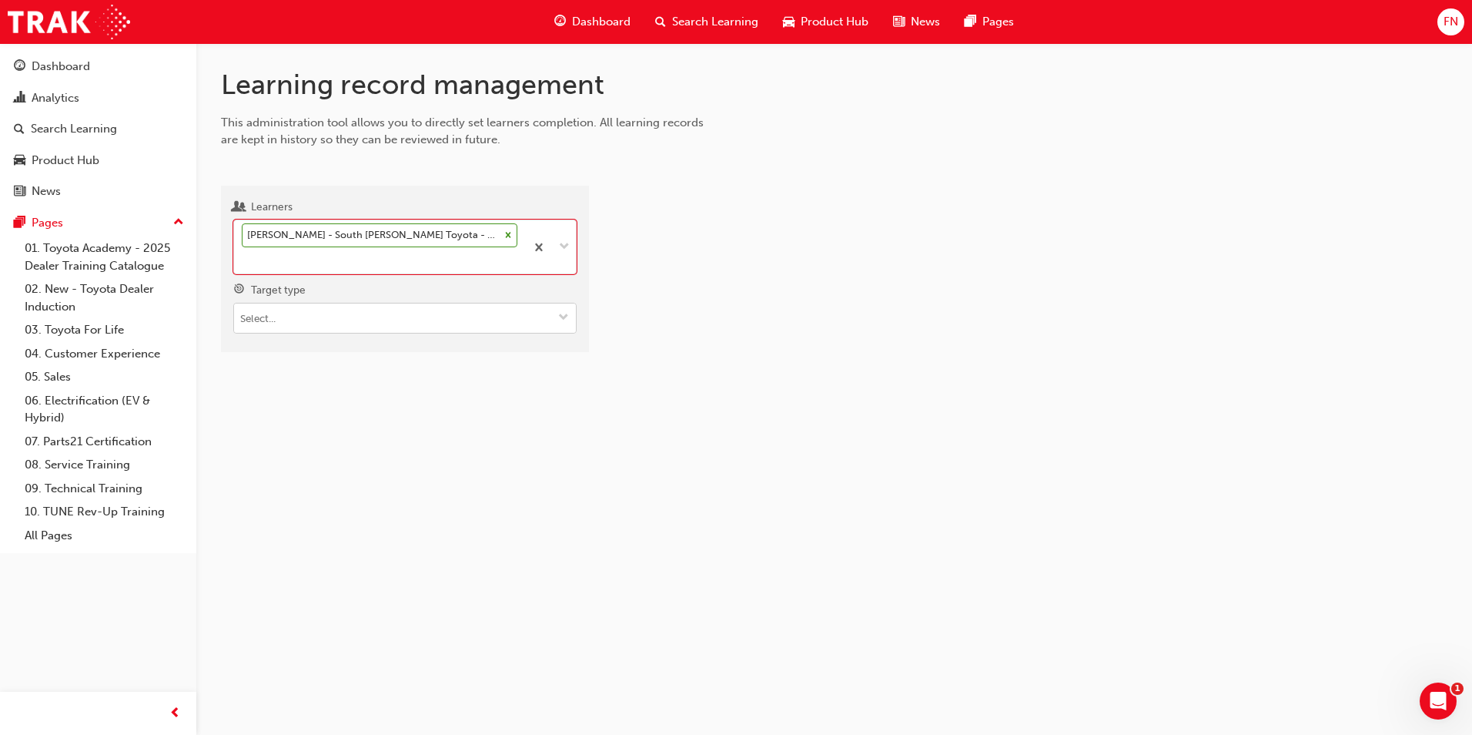
click at [303, 317] on input "Target type" at bounding box center [405, 317] width 342 height 29
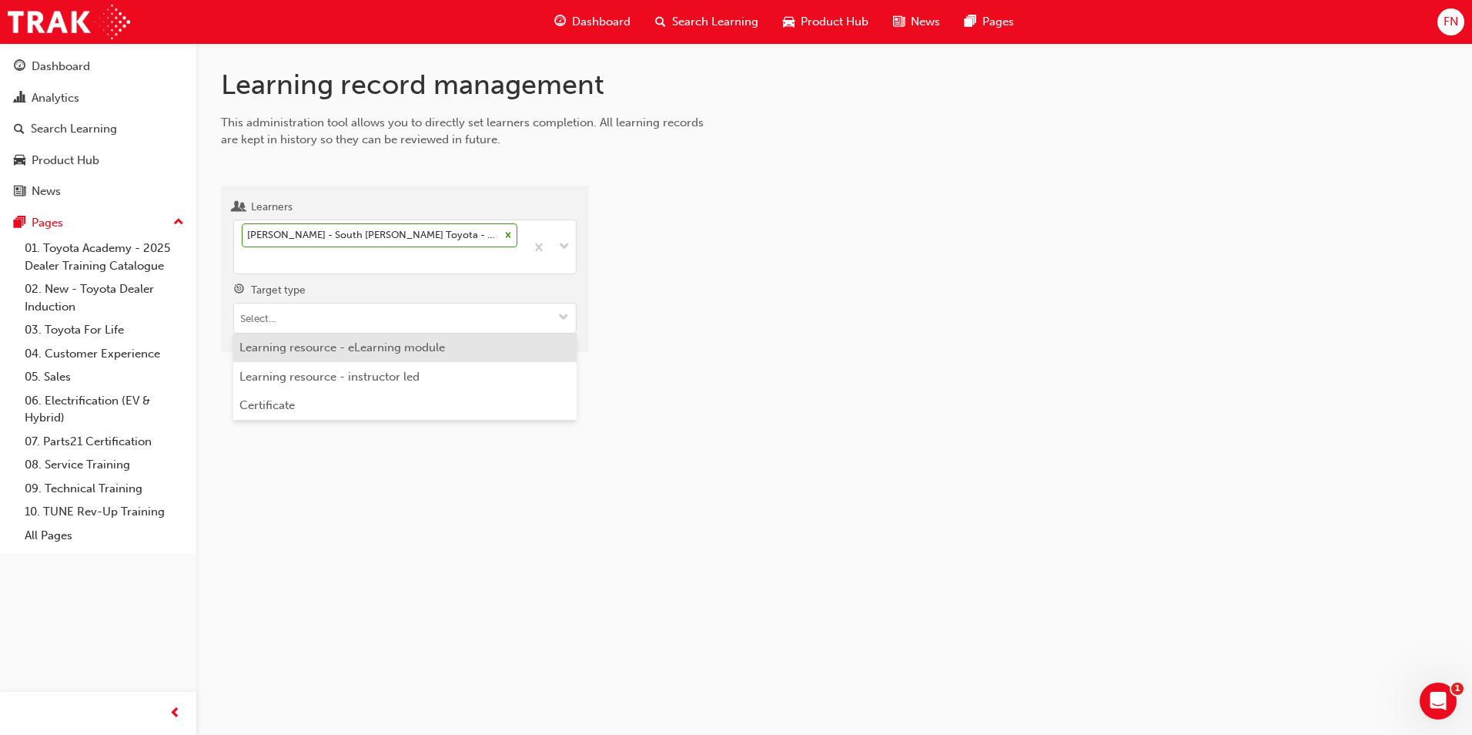
click at [324, 347] on li "Learning resource - eLearning module" at bounding box center [404, 347] width 343 height 29
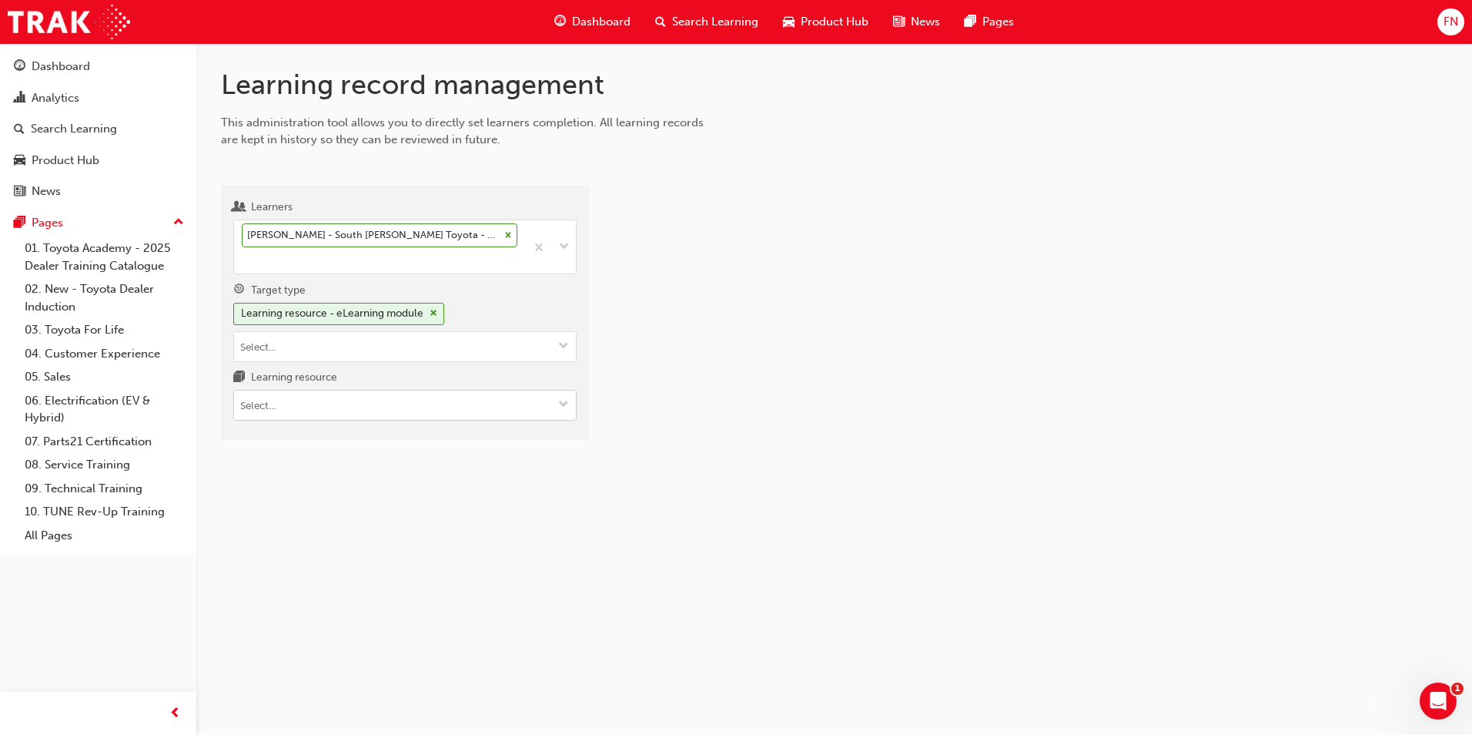
click at [325, 410] on input "Learning resource" at bounding box center [405, 404] width 342 height 29
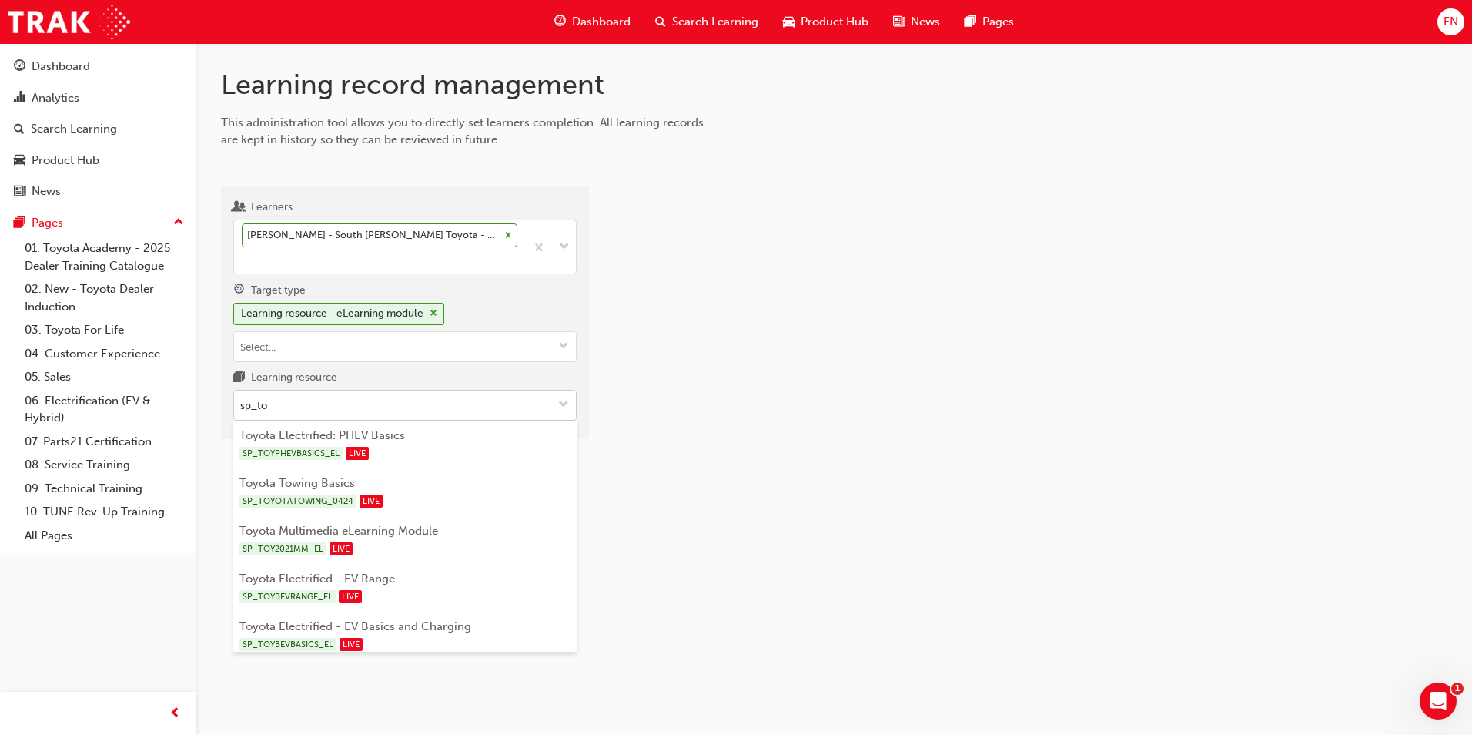
type input "sp_toy"
click at [290, 574] on li "Toyota Electrified - EV Range SP_TOYBEVRANGE_EL LIVE" at bounding box center [404, 588] width 343 height 48
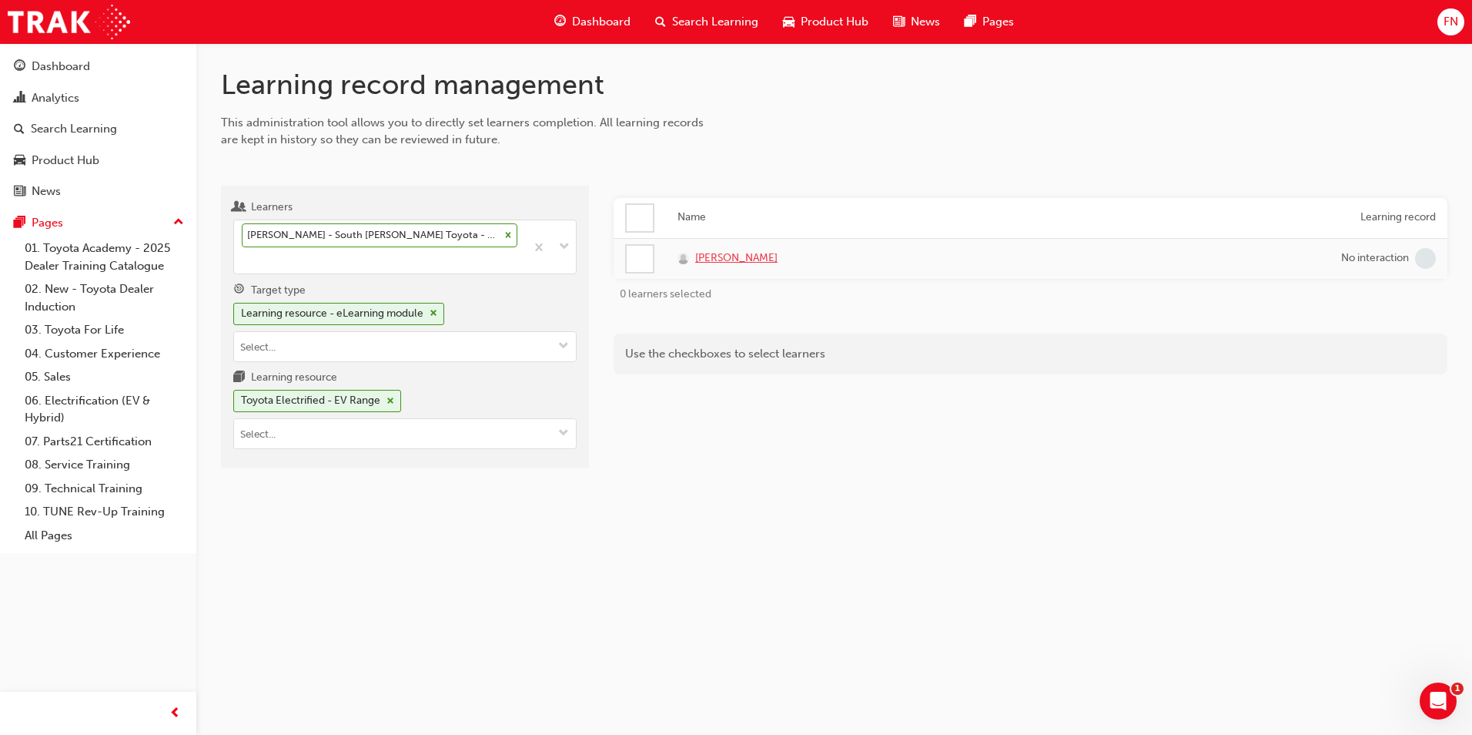
click at [734, 258] on span "Jarrah Waites" at bounding box center [736, 258] width 82 height 18
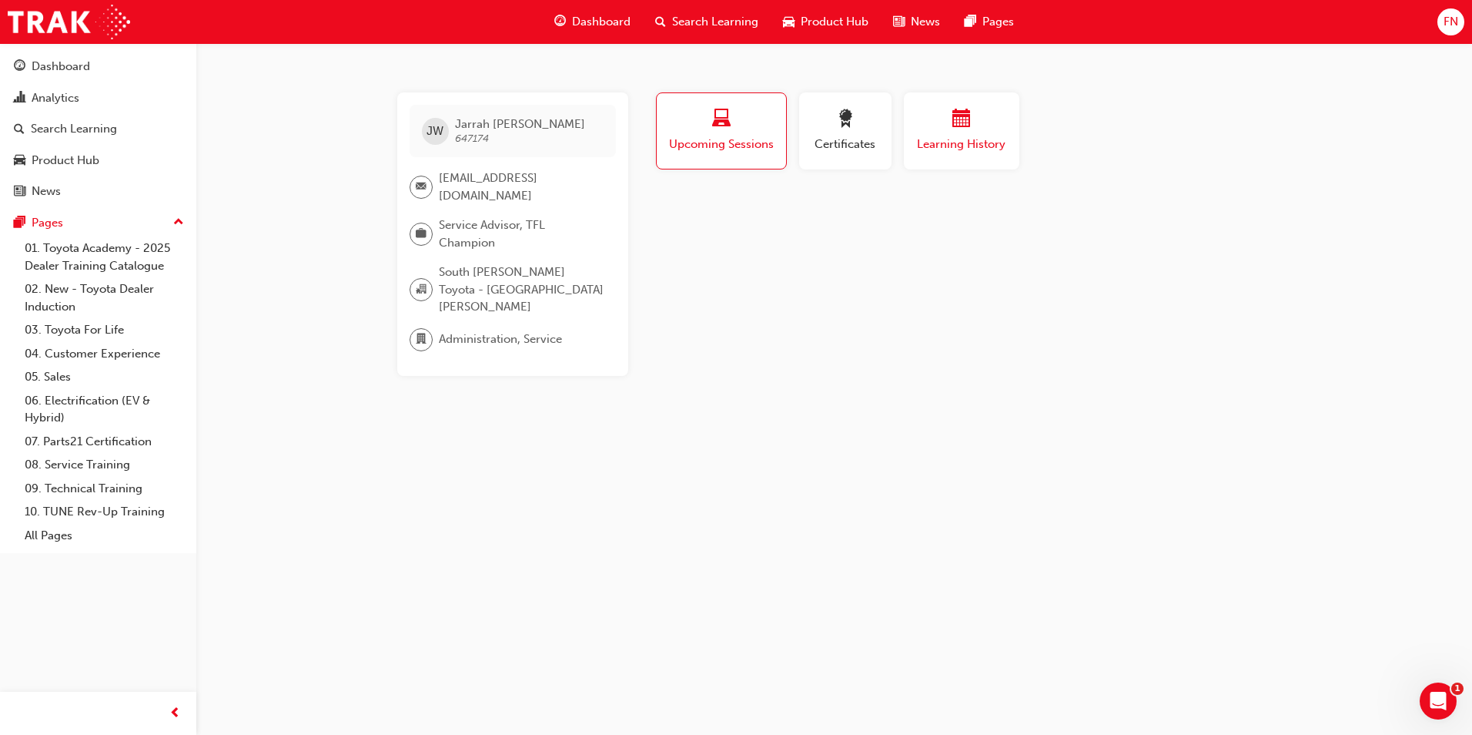
click at [926, 146] on span "Learning History" at bounding box center [962, 145] width 92 height 18
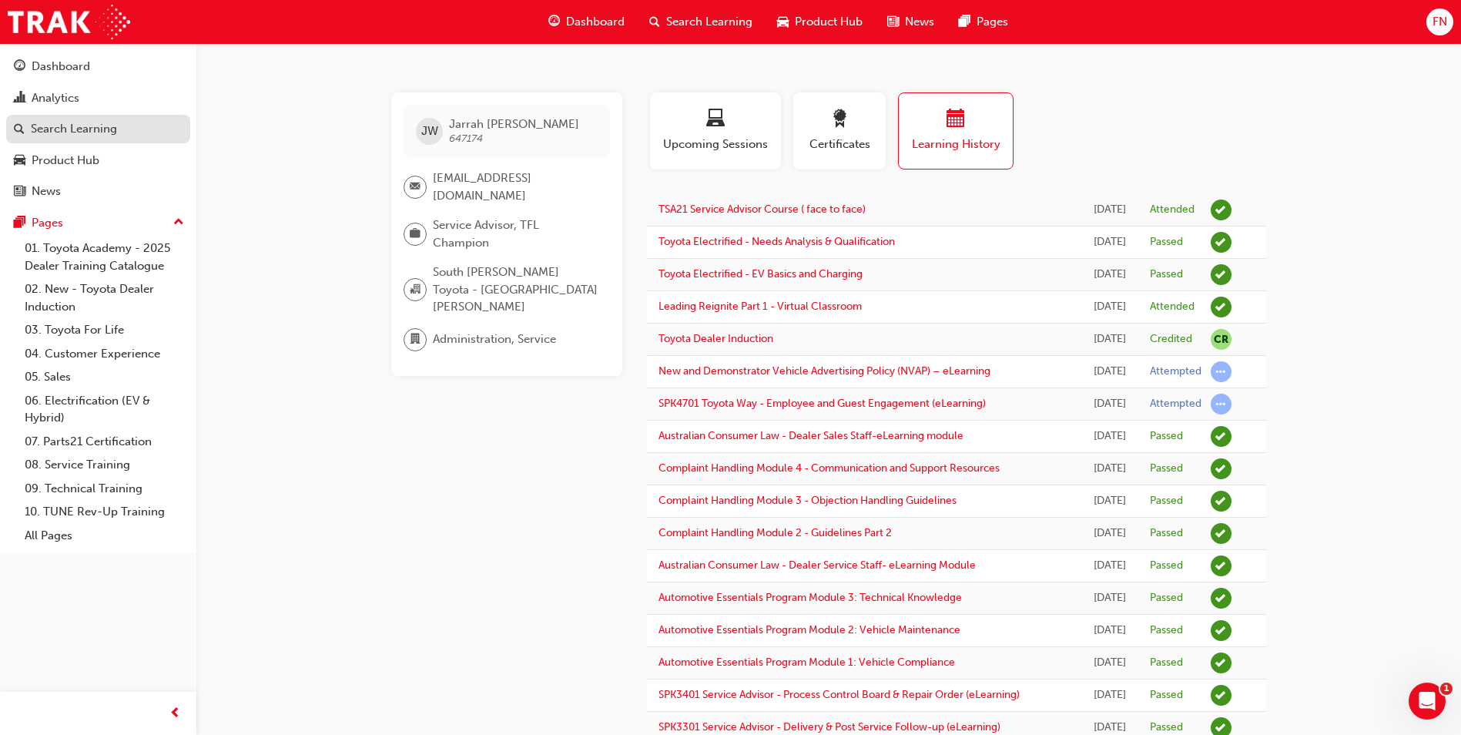
drag, startPoint x: 96, startPoint y: 129, endPoint x: 107, endPoint y: 129, distance: 10.8
click at [96, 129] on div "Search Learning" at bounding box center [74, 129] width 86 height 18
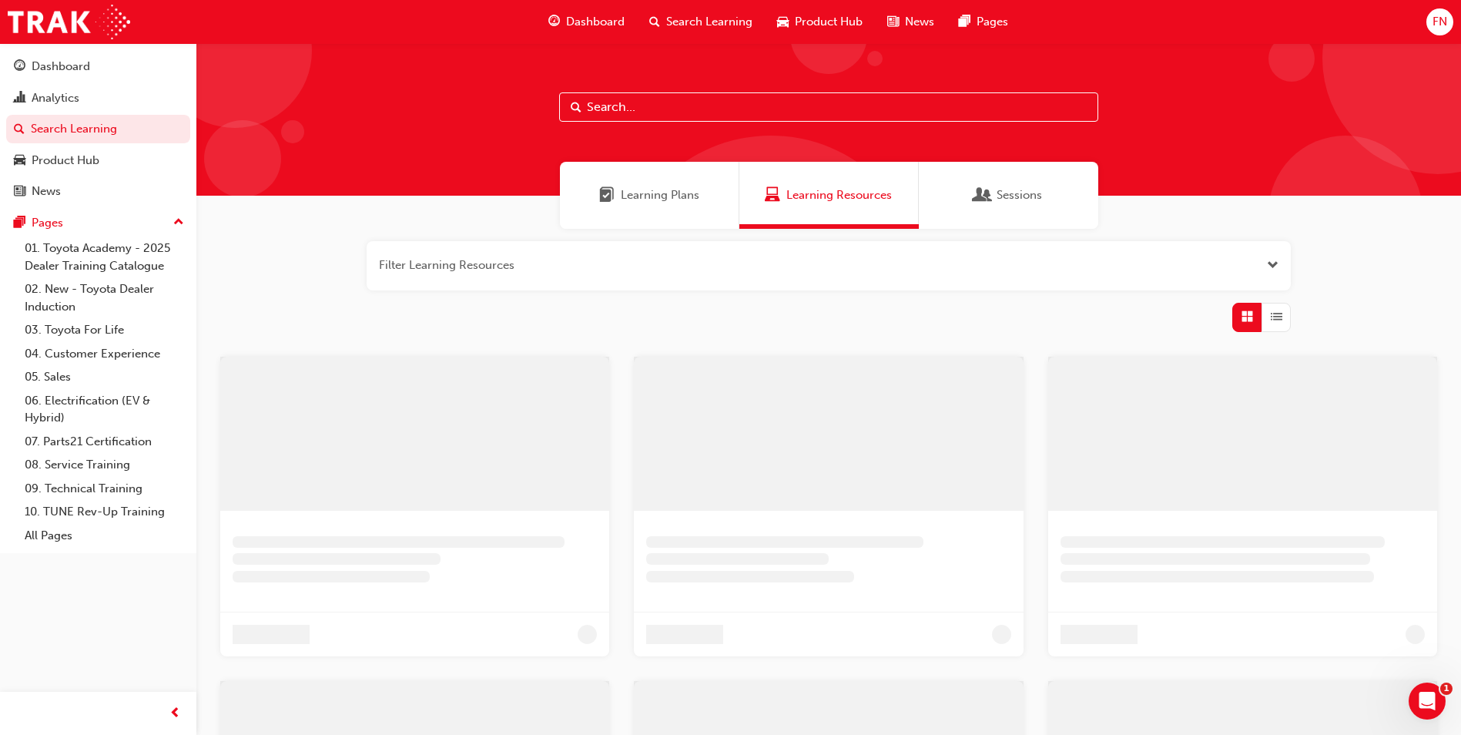
click at [717, 102] on input "text" at bounding box center [828, 106] width 539 height 29
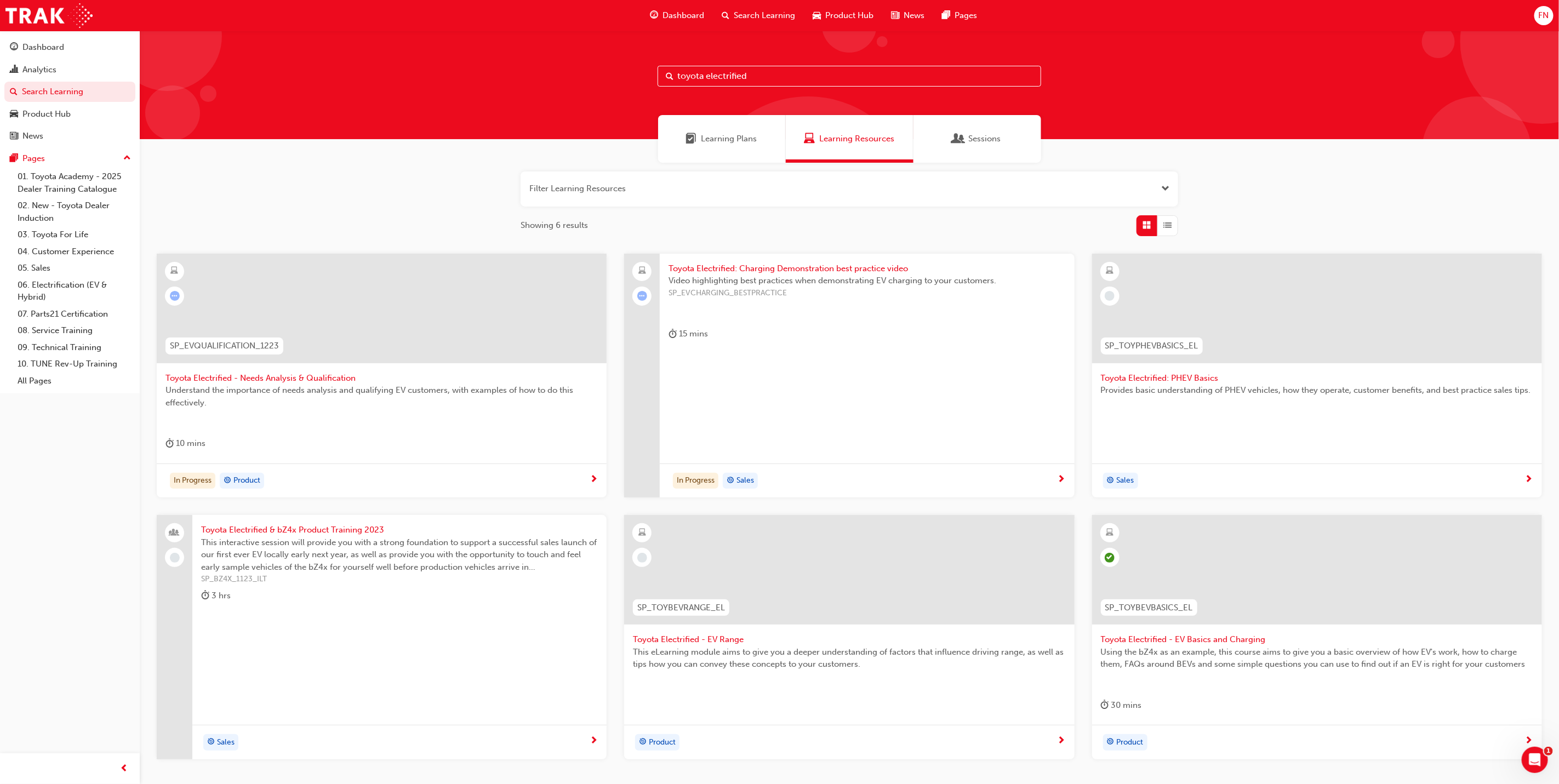
drag, startPoint x: 764, startPoint y: 79, endPoint x: 666, endPoint y: 92, distance: 98.9
click at [666, 92] on div "toyota electrified" at bounding box center [849, 85] width 1419 height 108
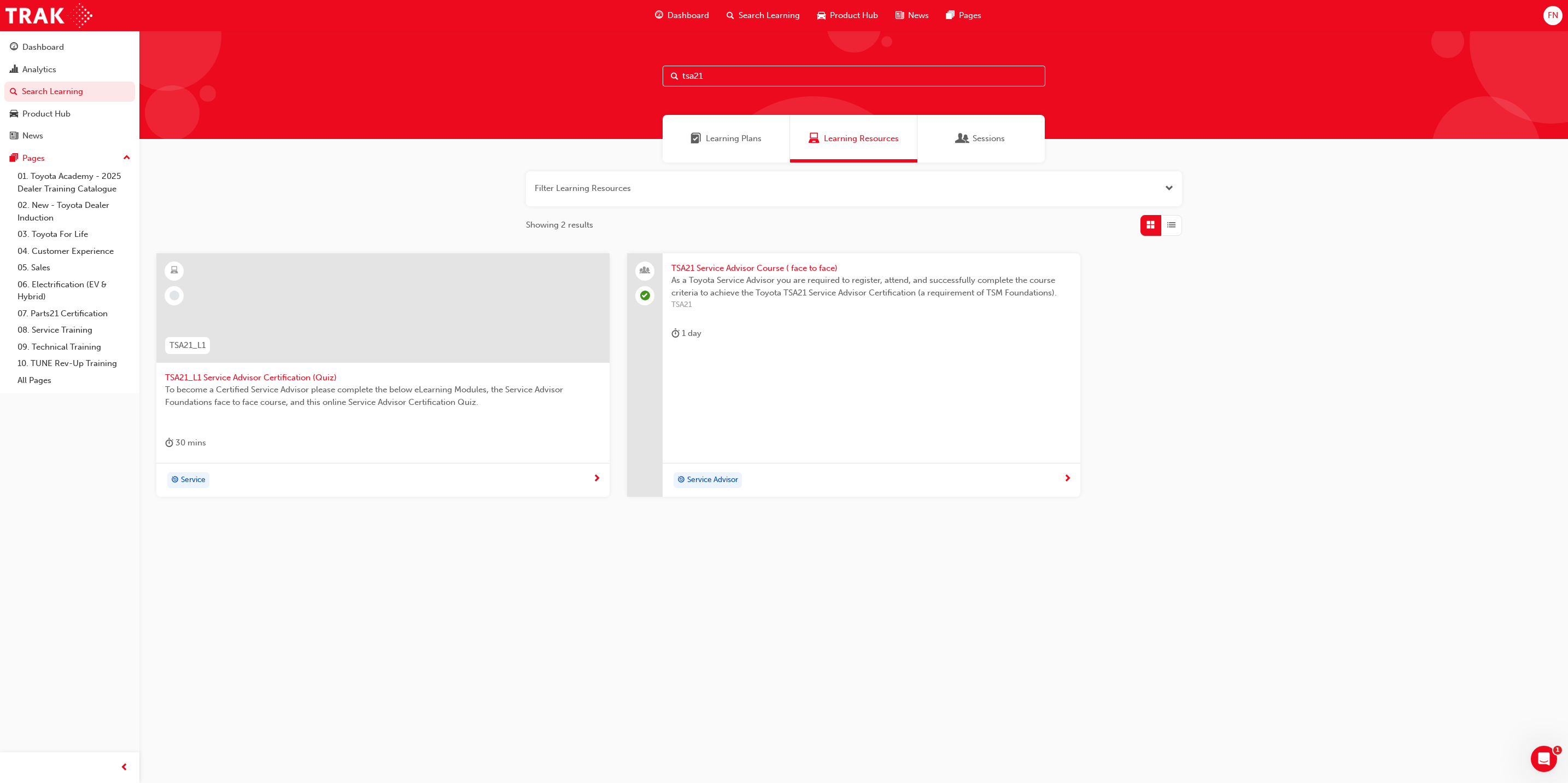
type input "tsa21"
click at [397, 427] on div "To become a Certified Service Advisor please complete the below eLearning Modul…" at bounding box center [383, 406] width 436 height 44
